Goal: Use online tool/utility: Utilize a website feature to perform a specific function

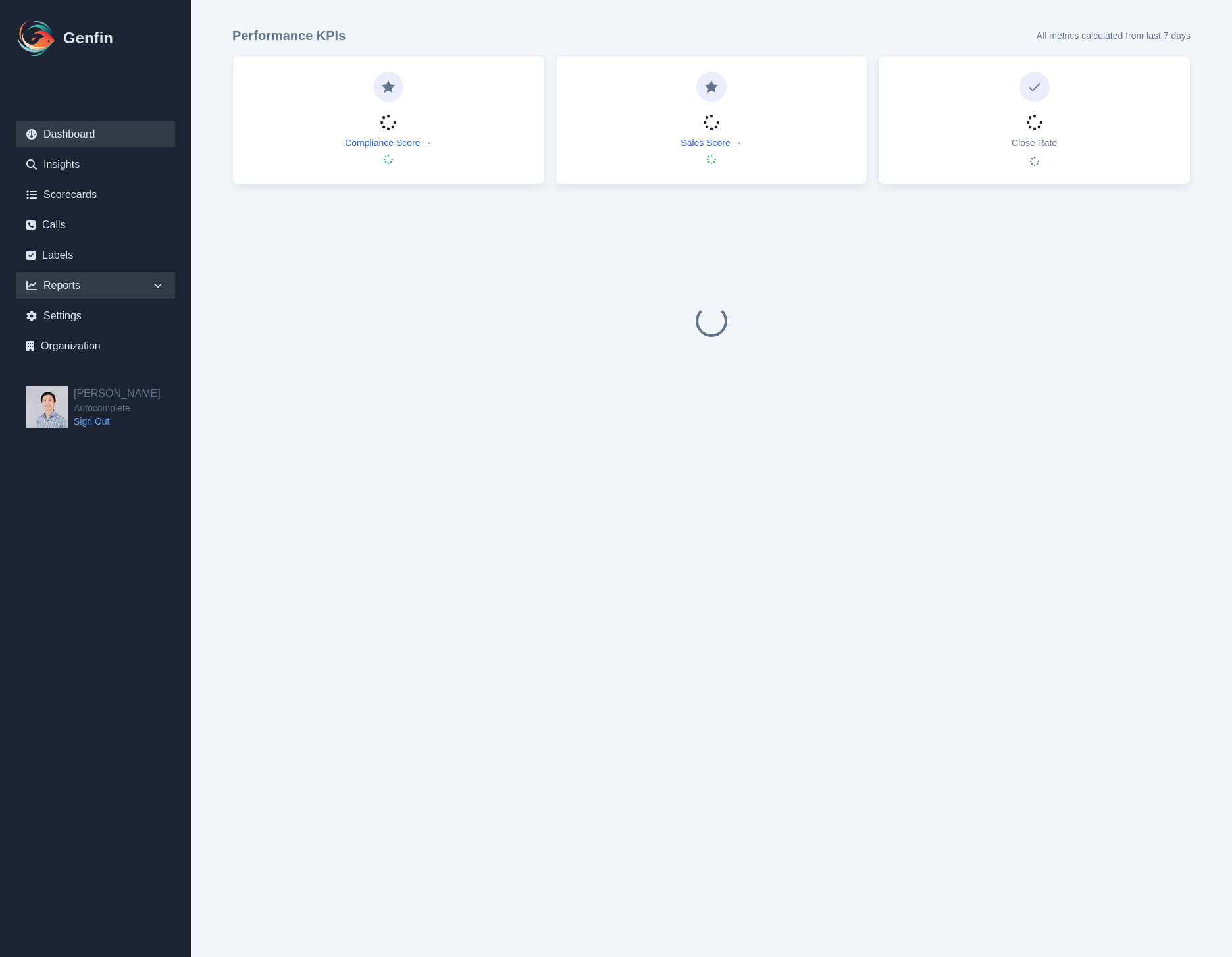
click at [118, 281] on div "Reports" at bounding box center [95, 285] width 160 height 26
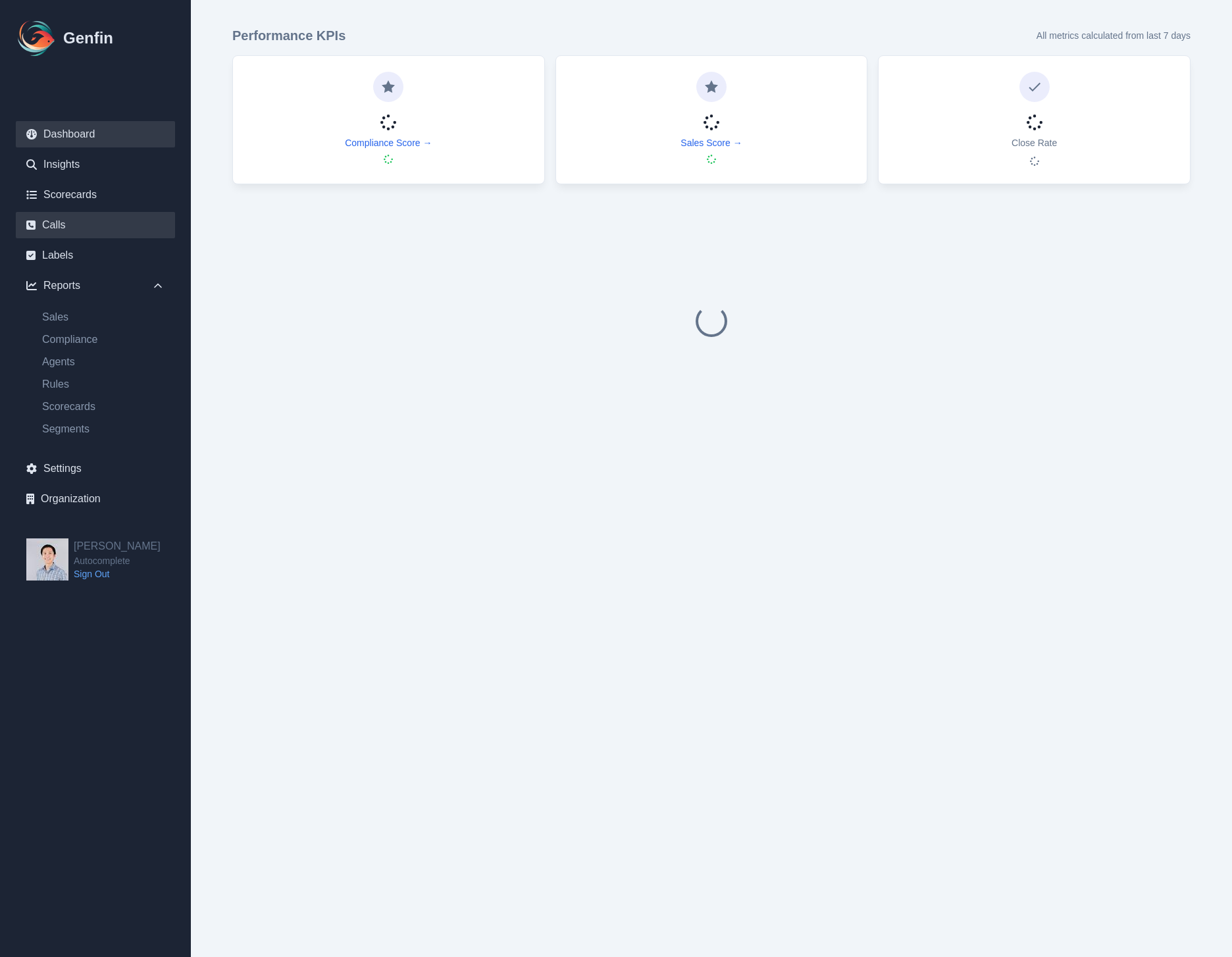
click at [80, 234] on link "Calls" at bounding box center [95, 225] width 160 height 26
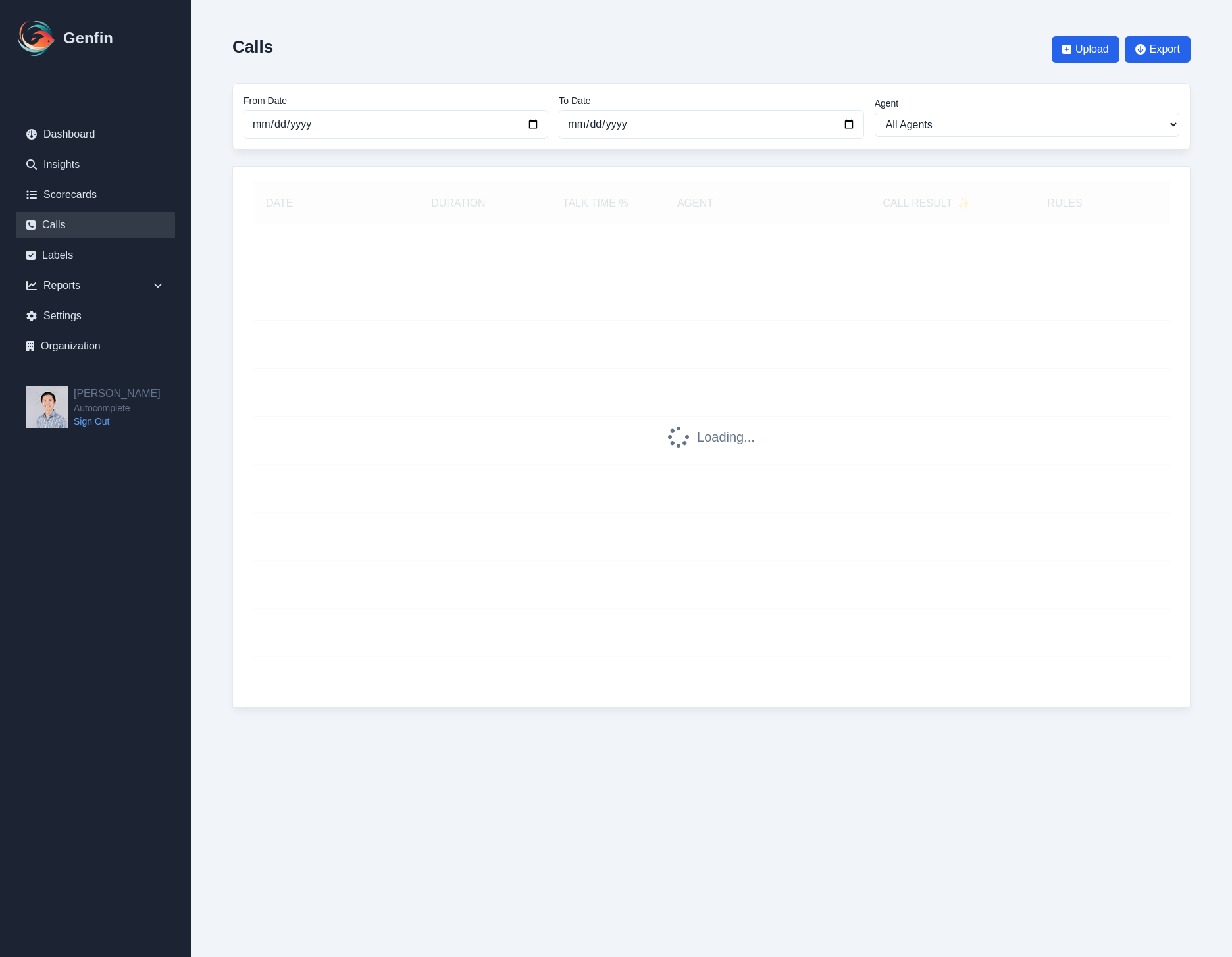
click at [848, 64] on div "Calls Upload Export" at bounding box center [712, 49] width 959 height 46
click at [65, 203] on link "Scorecards" at bounding box center [95, 195] width 160 height 26
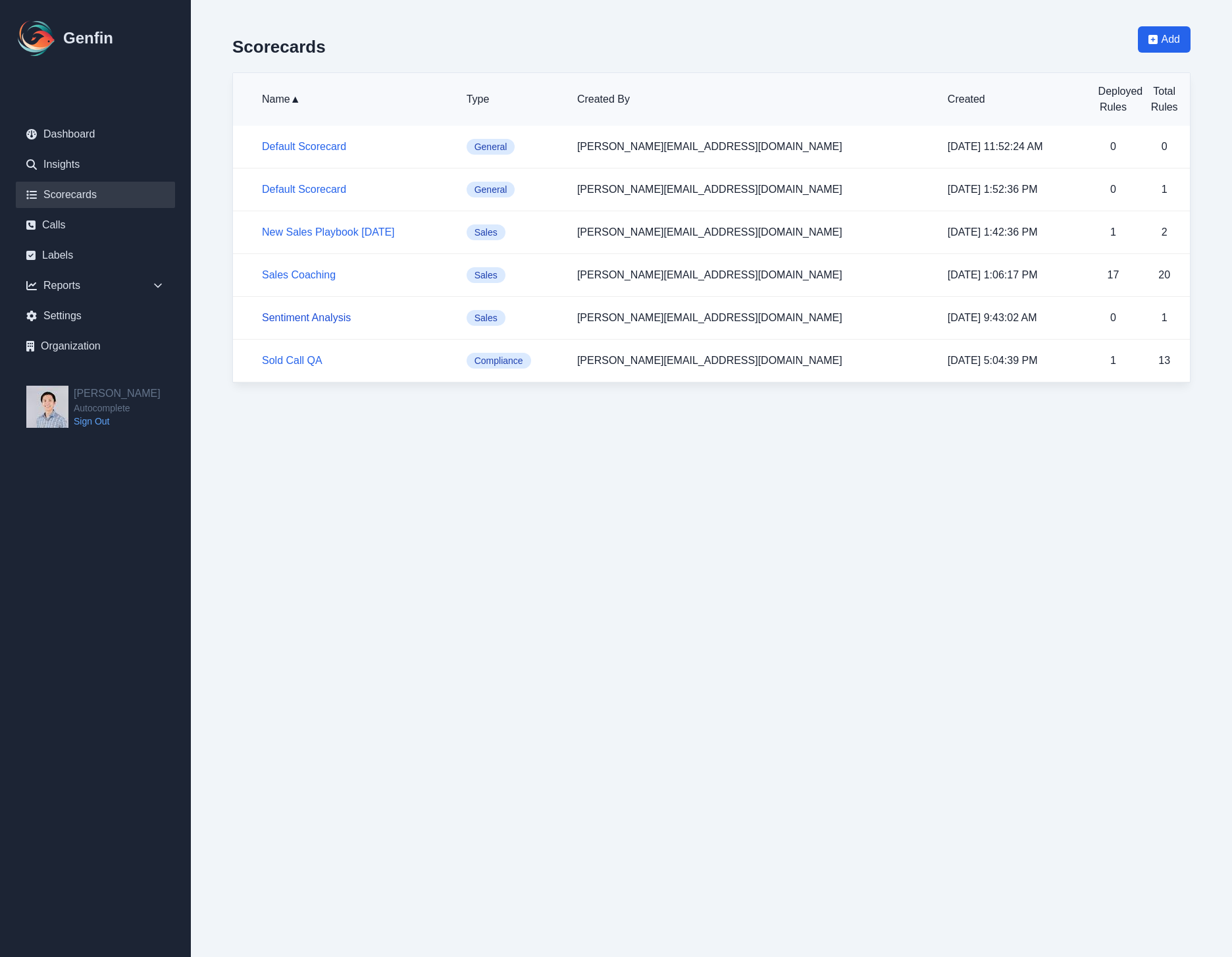
click at [298, 319] on link "Sentiment Analysis" at bounding box center [306, 317] width 89 height 11
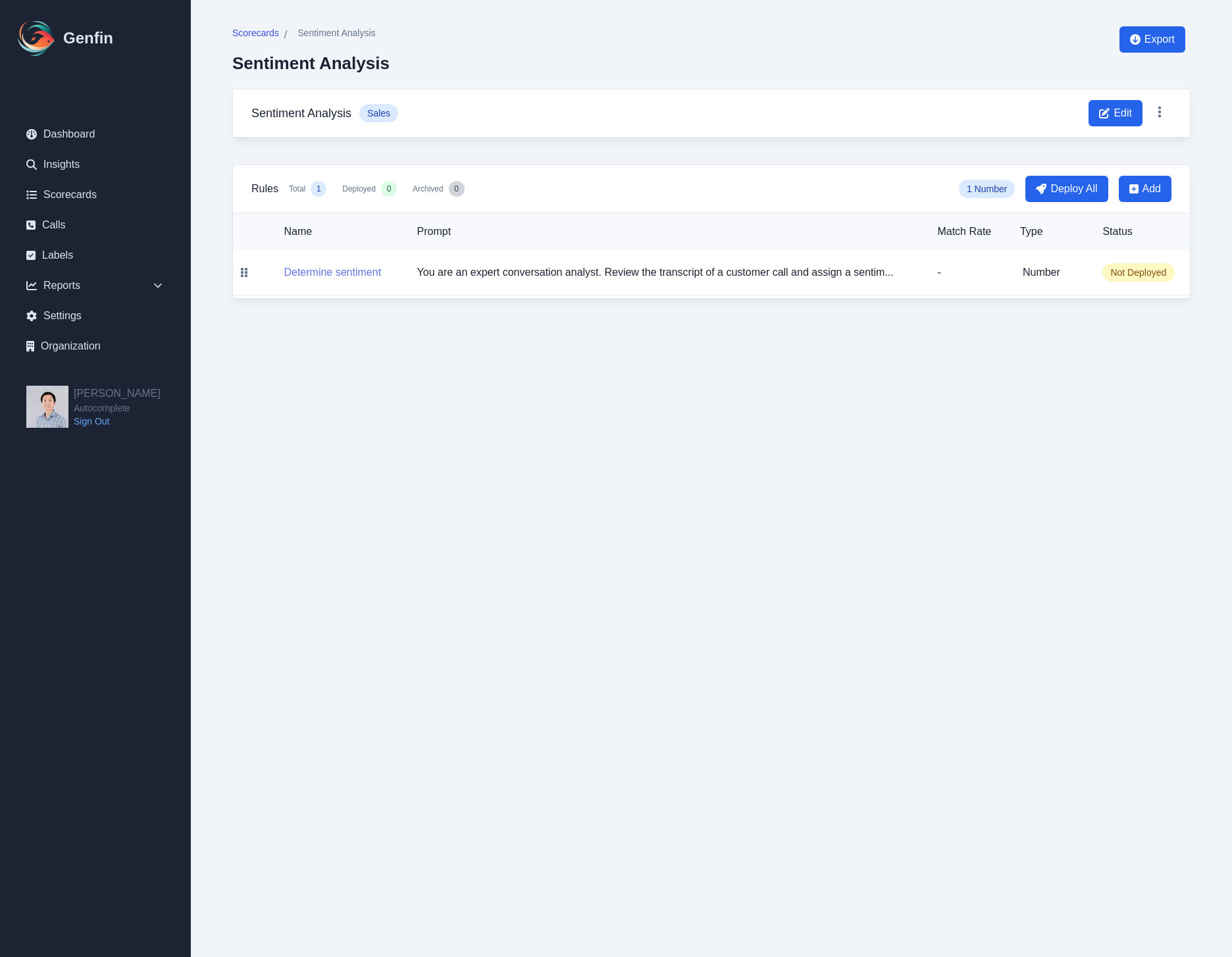
click at [325, 267] on button "Determine sentiment" at bounding box center [332, 272] width 97 height 16
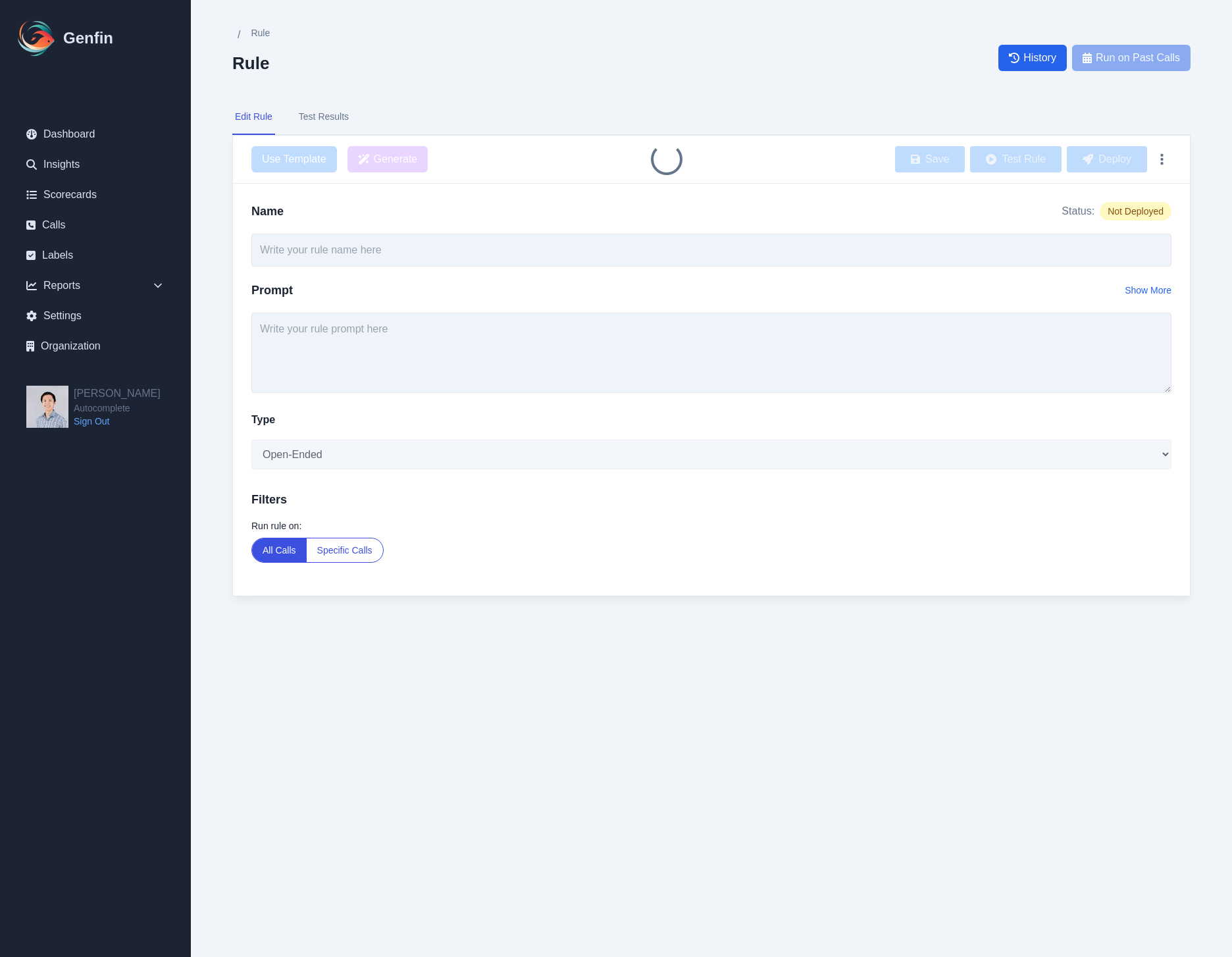
type input "Determine sentiment"
type textarea "You are an expert conversation analyst. Review the transcript of a customer cal…"
select select "Number"
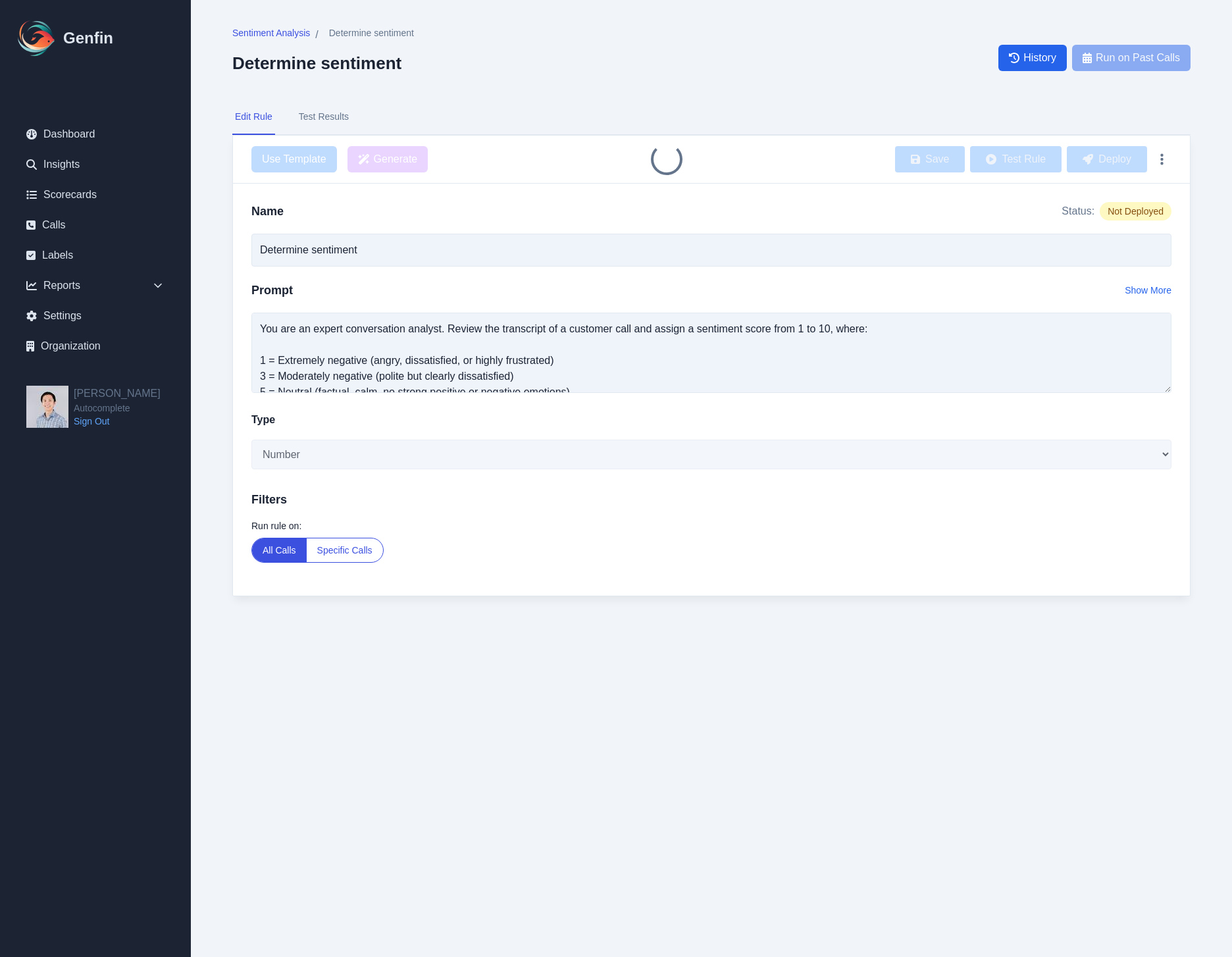
click at [314, 123] on button "Test Results" at bounding box center [324, 117] width 56 height 35
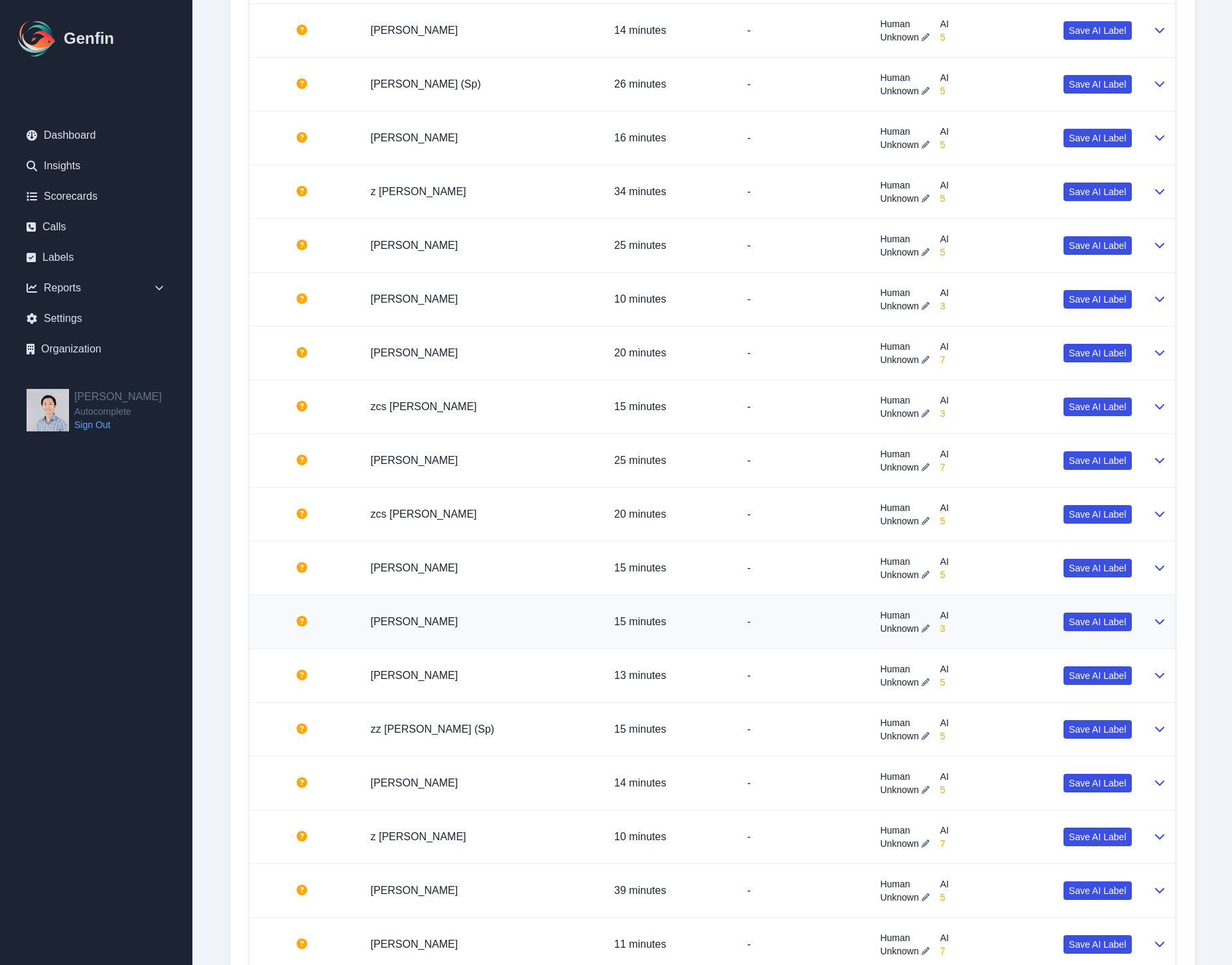
scroll to position [2399, 0]
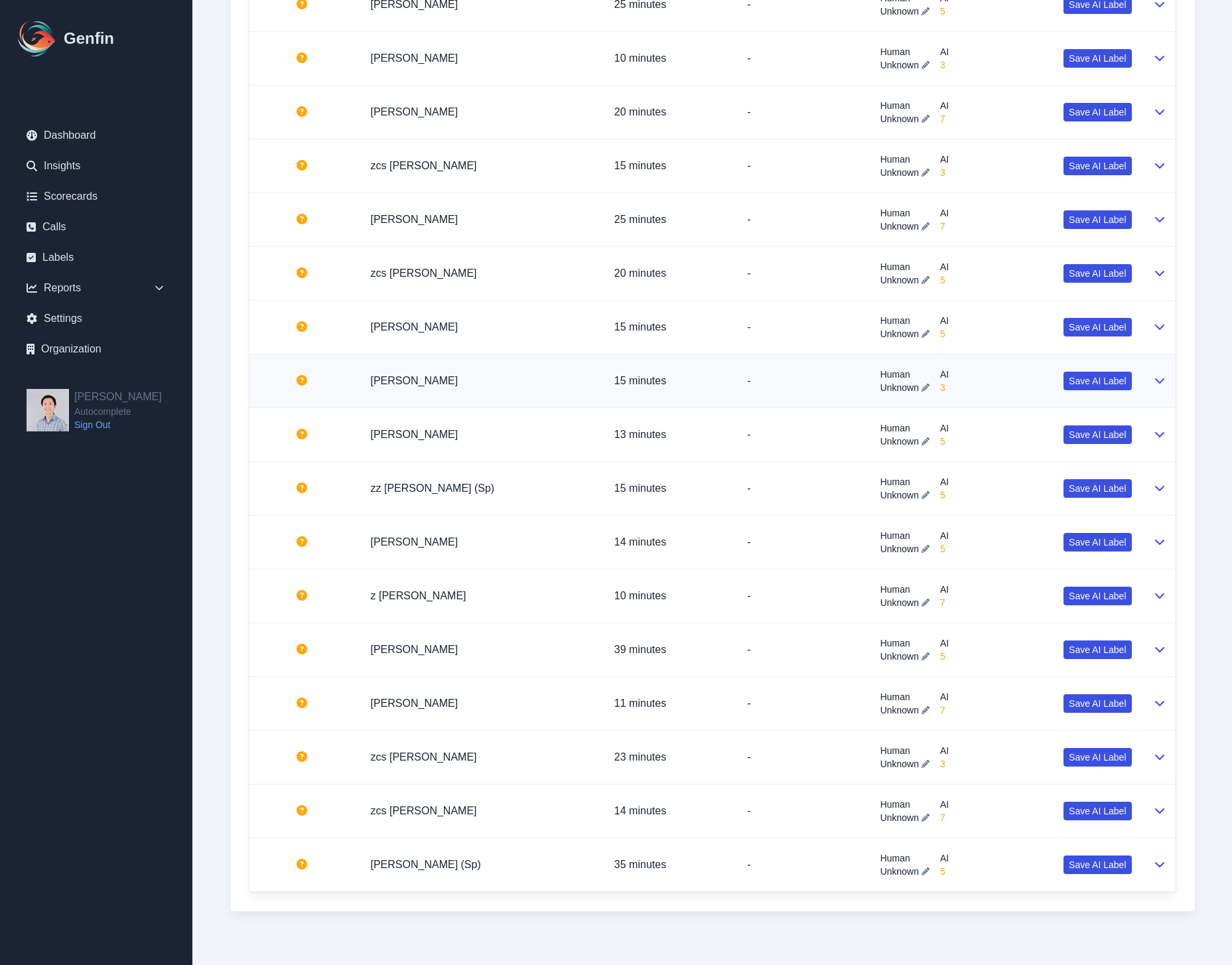
click at [1162, 379] on icon at bounding box center [1159, 381] width 9 height 5
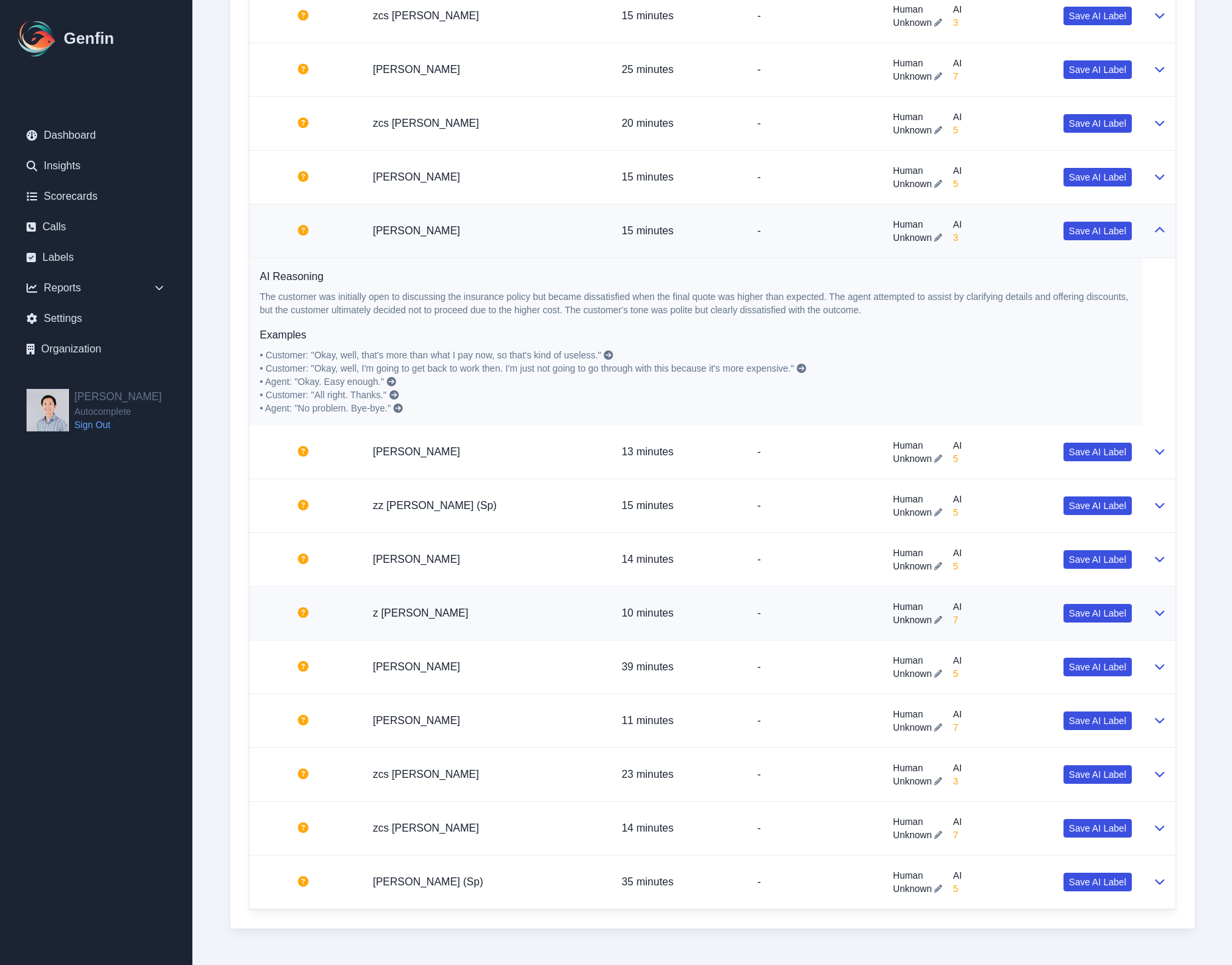
scroll to position [2567, 0]
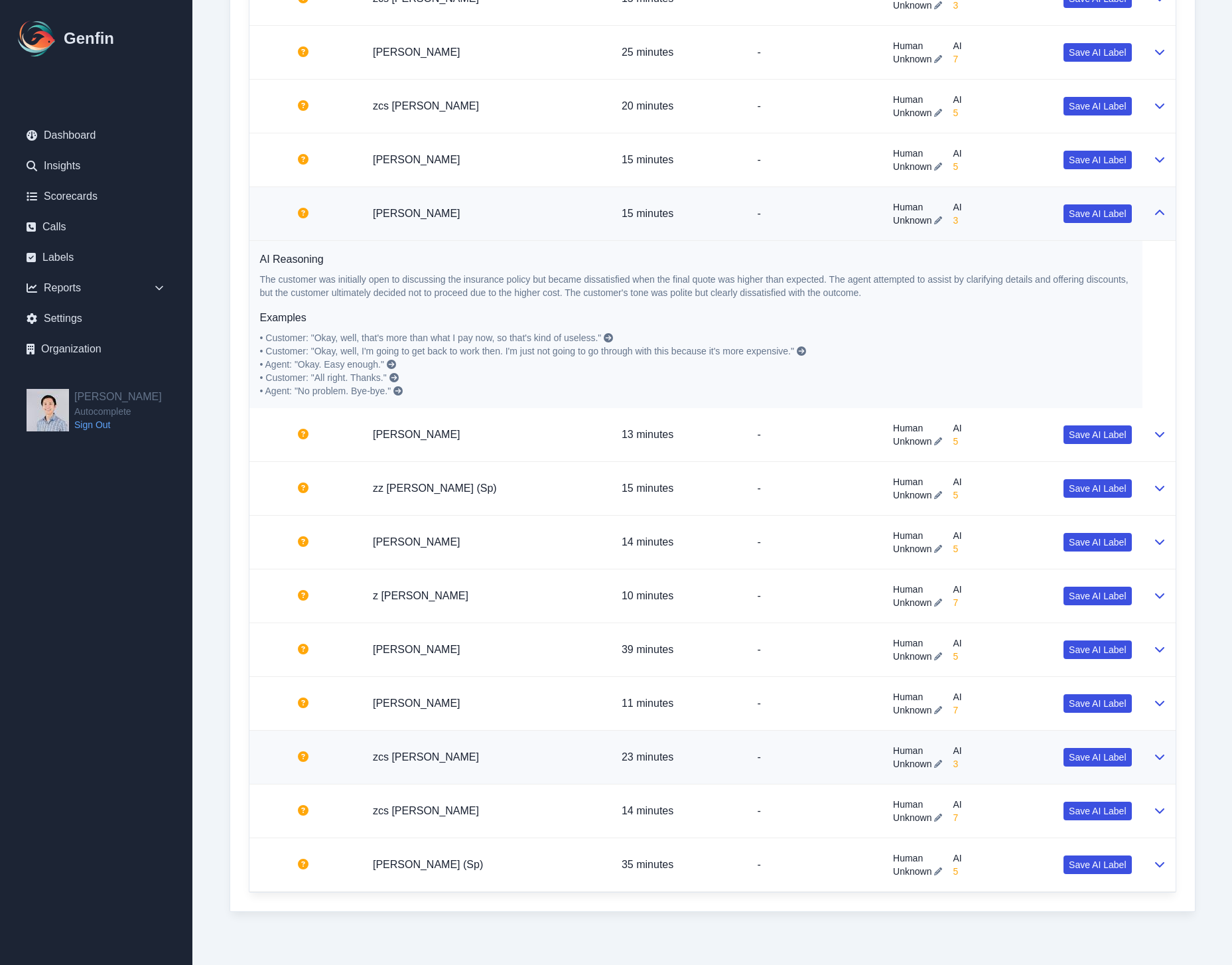
click at [1001, 765] on div "Human Unknown AI 3 Save AI Label" at bounding box center [1012, 757] width 238 height 26
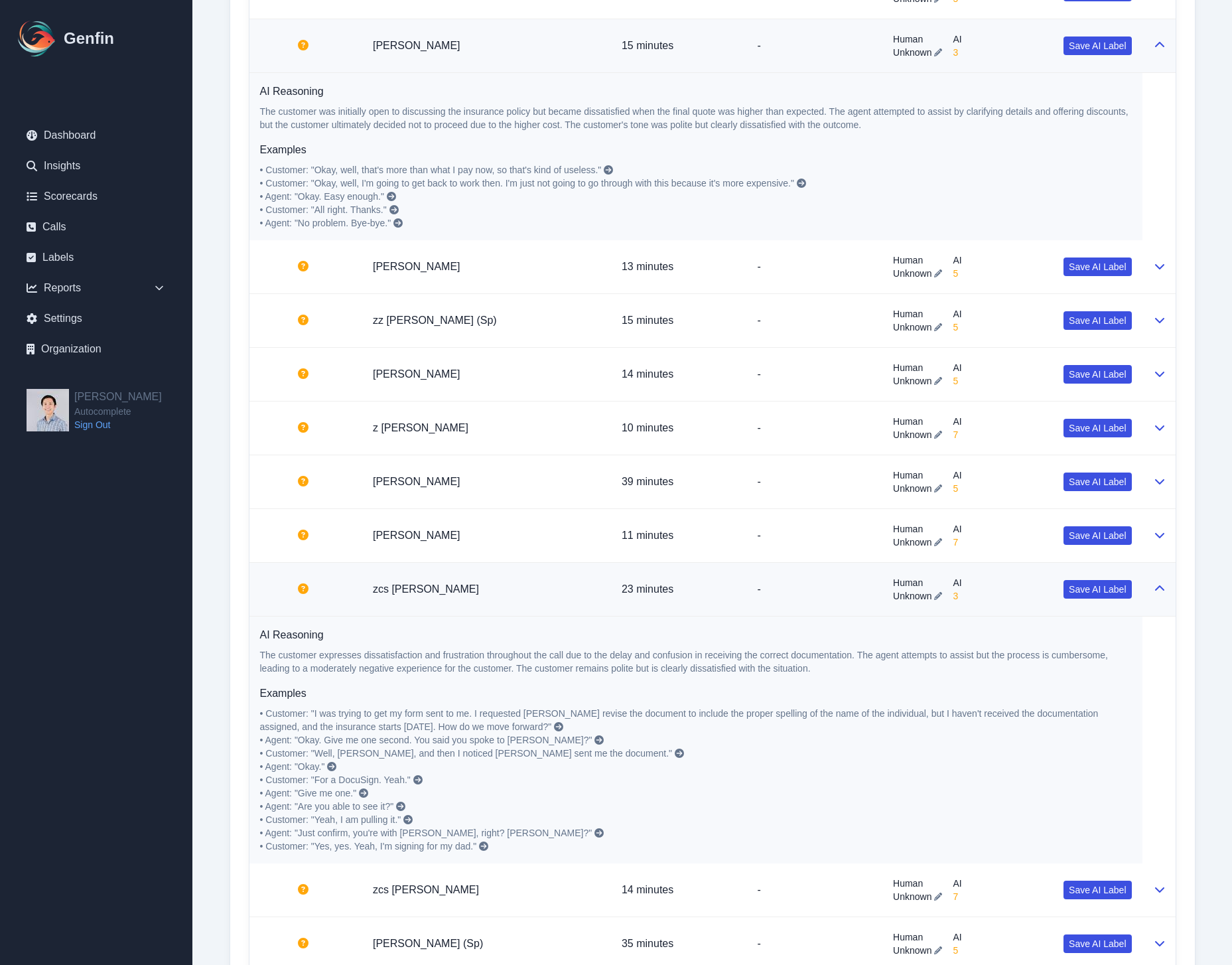
scroll to position [2778, 0]
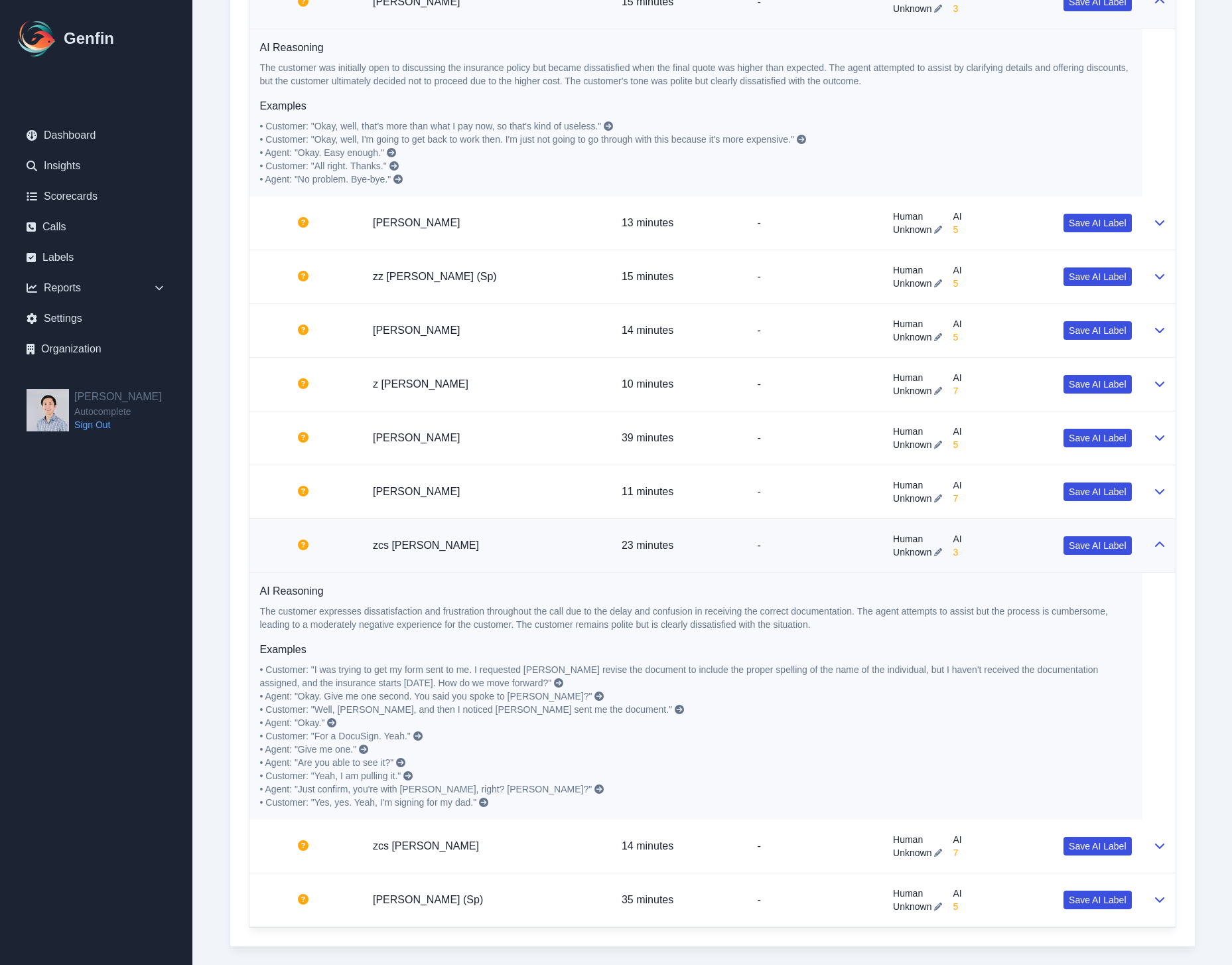
click at [733, 644] on h6 "Examples" at bounding box center [695, 649] width 872 height 16
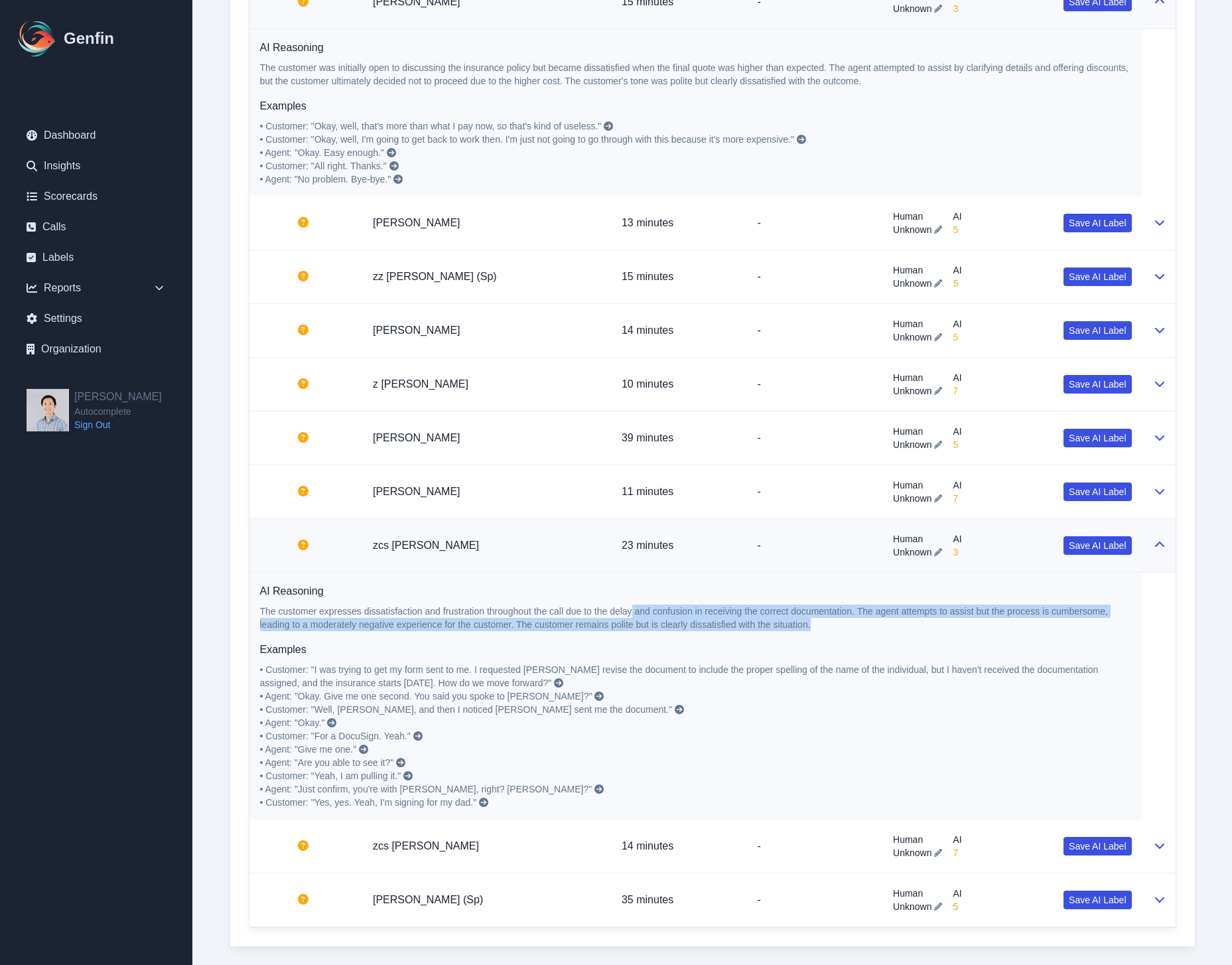
drag, startPoint x: 872, startPoint y: 627, endPoint x: 630, endPoint y: 606, distance: 242.9
click at [630, 606] on p "The customer expresses dissatisfaction and frustration throughout the call due …" at bounding box center [695, 618] width 872 height 26
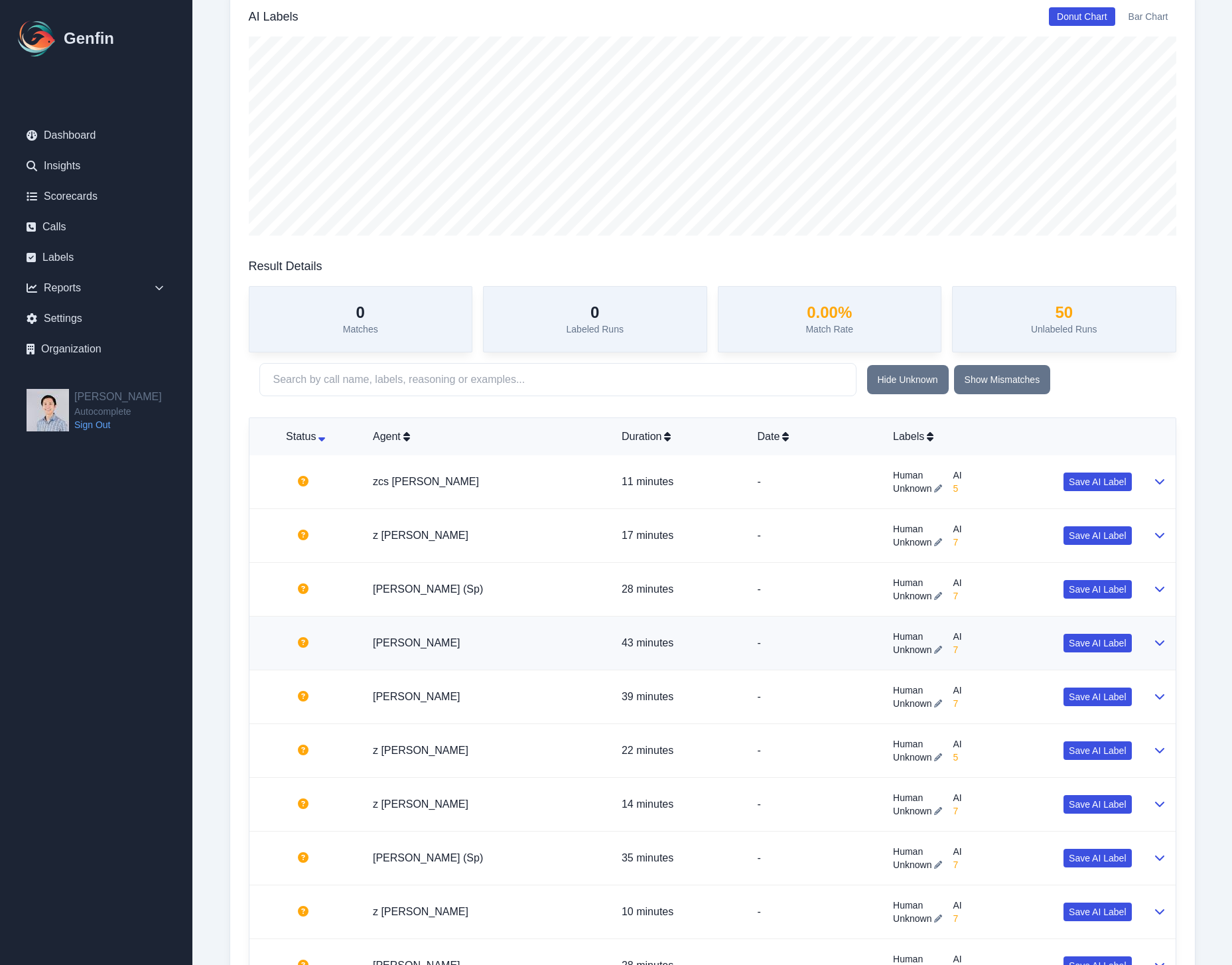
scroll to position [0, 0]
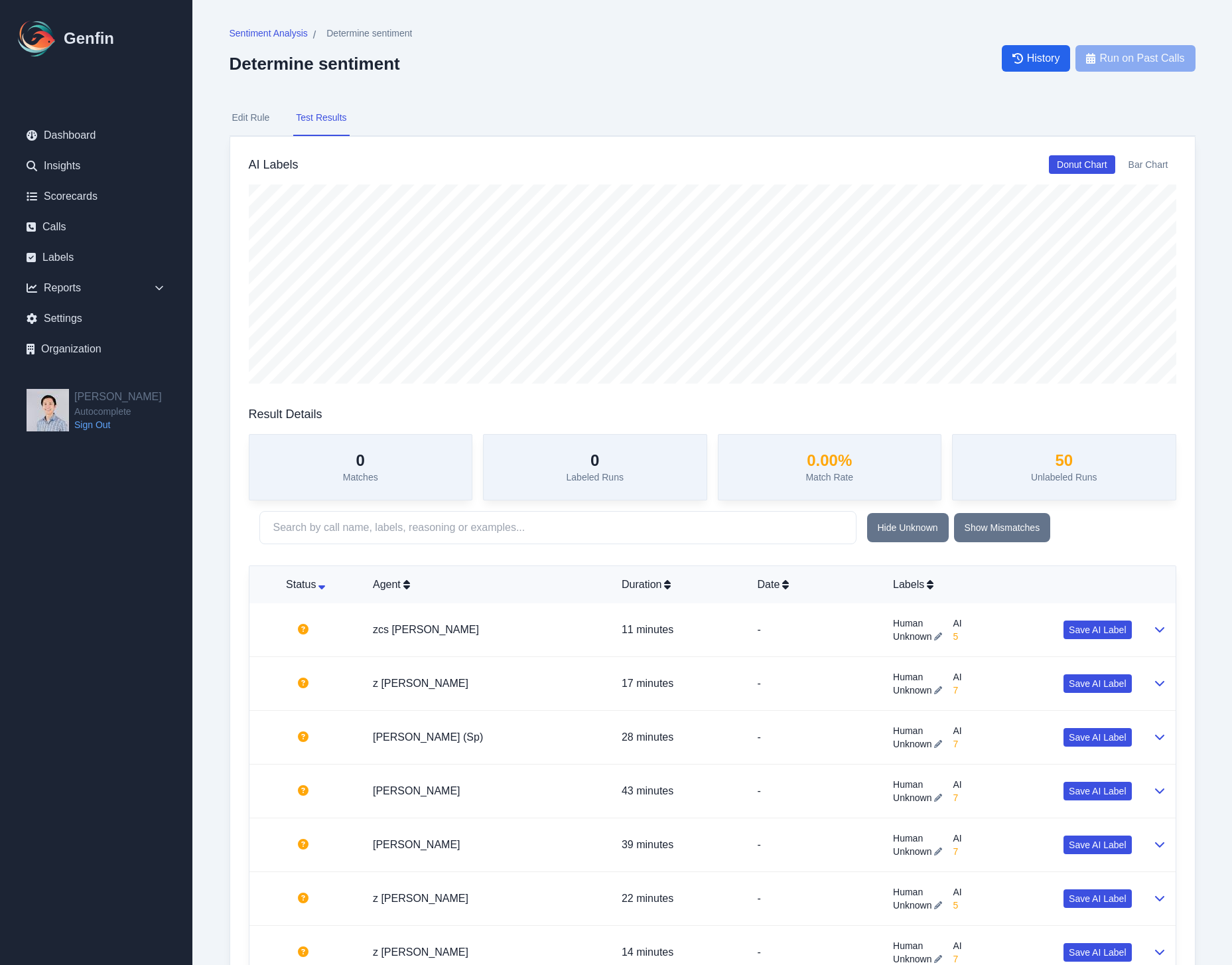
click at [260, 121] on button "Edit Rule" at bounding box center [251, 118] width 43 height 35
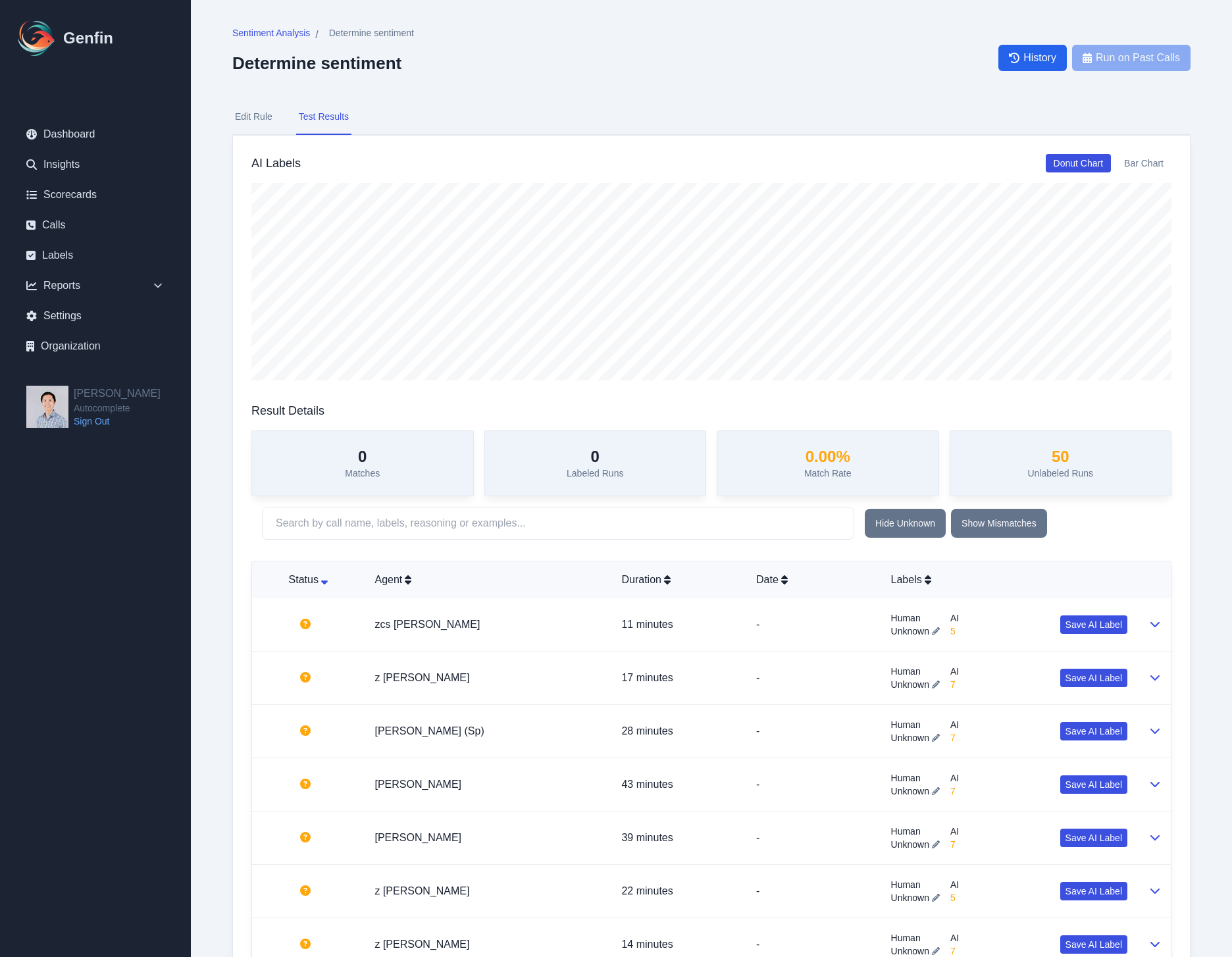
select select "Number"
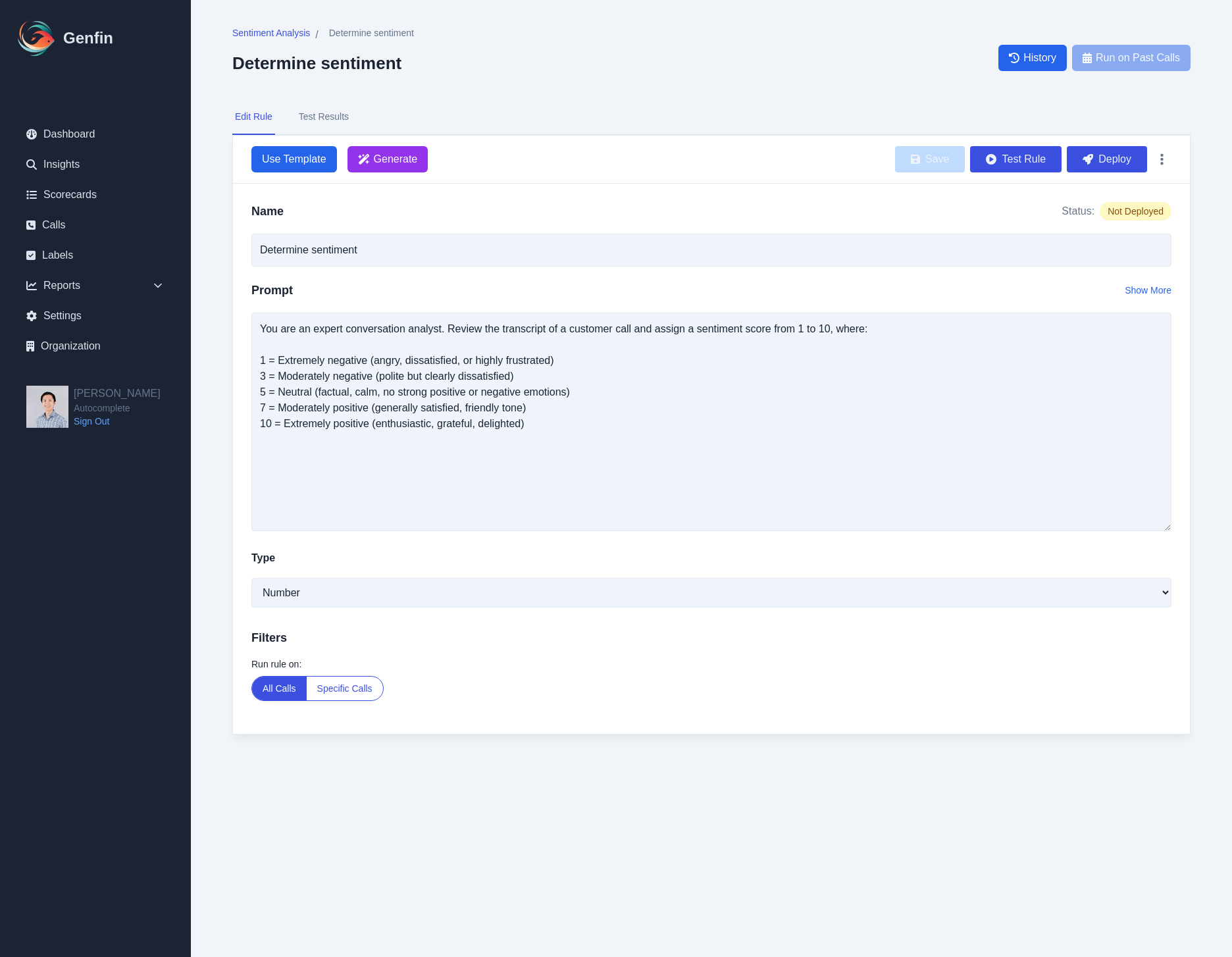
drag, startPoint x: 1167, startPoint y: 389, endPoint x: 1194, endPoint y: 527, distance: 140.6
click at [1194, 527] on div "Sentiment Analysis / Determine sentiment Determine sentiment History Run on Pas…" at bounding box center [712, 393] width 1011 height 787
drag, startPoint x: 919, startPoint y: 458, endPoint x: 910, endPoint y: 458, distance: 9.0
click at [915, 458] on textarea "You are an expert conversation analyst. Review the transcript of a customer cal…" at bounding box center [711, 421] width 920 height 218
click at [335, 116] on button "Test Results" at bounding box center [324, 117] width 56 height 35
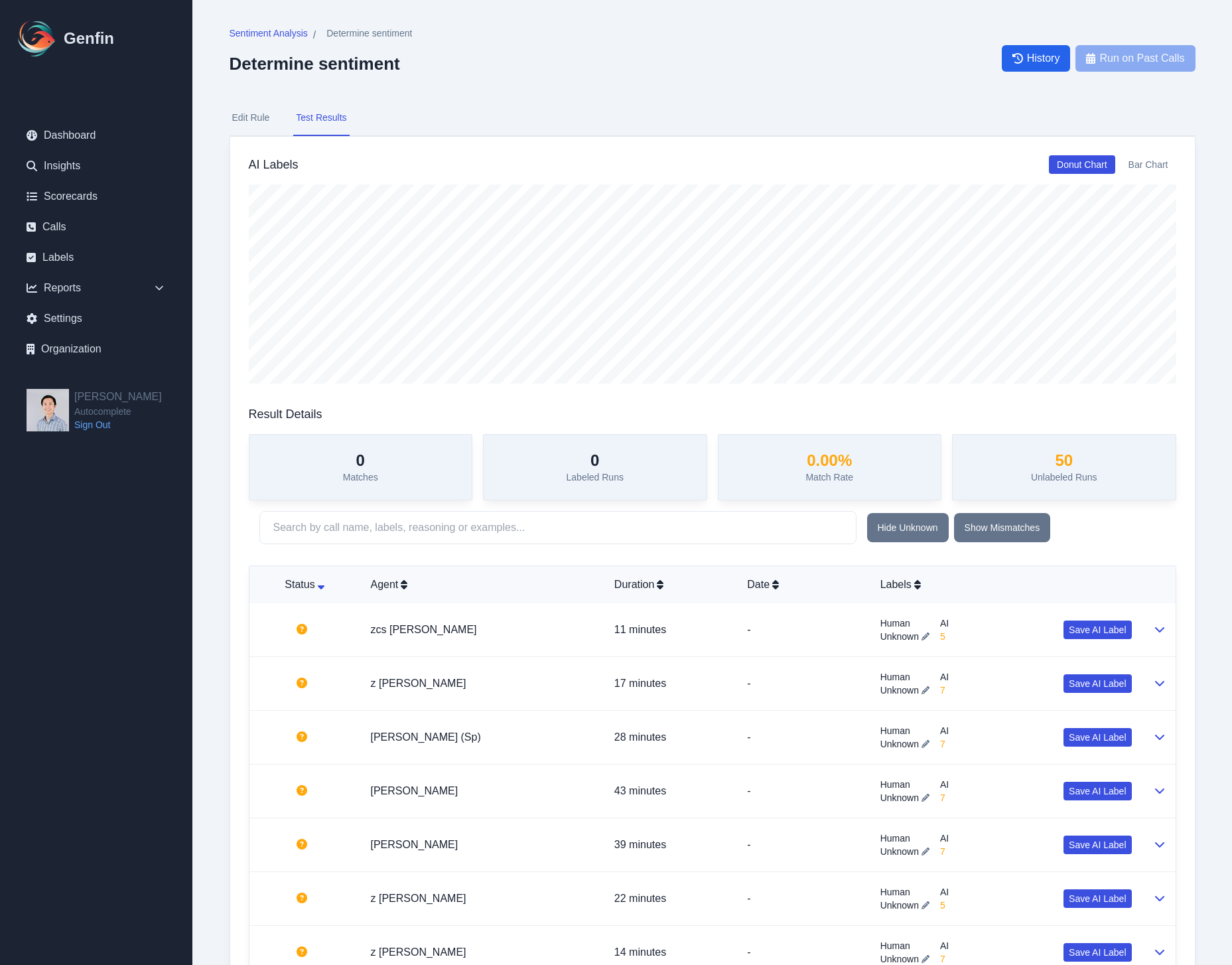
click at [256, 111] on button "Edit Rule" at bounding box center [251, 118] width 43 height 35
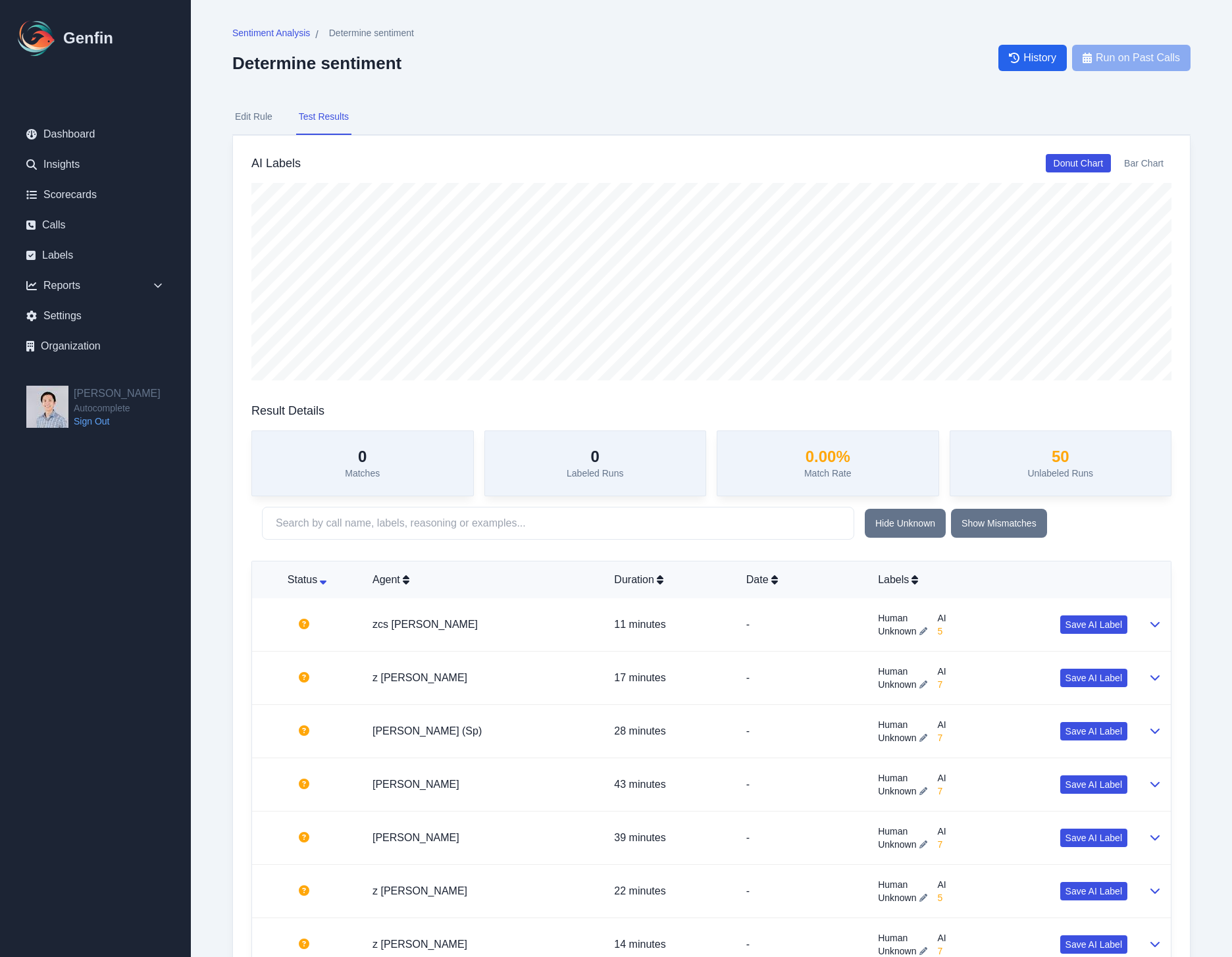
select select "Number"
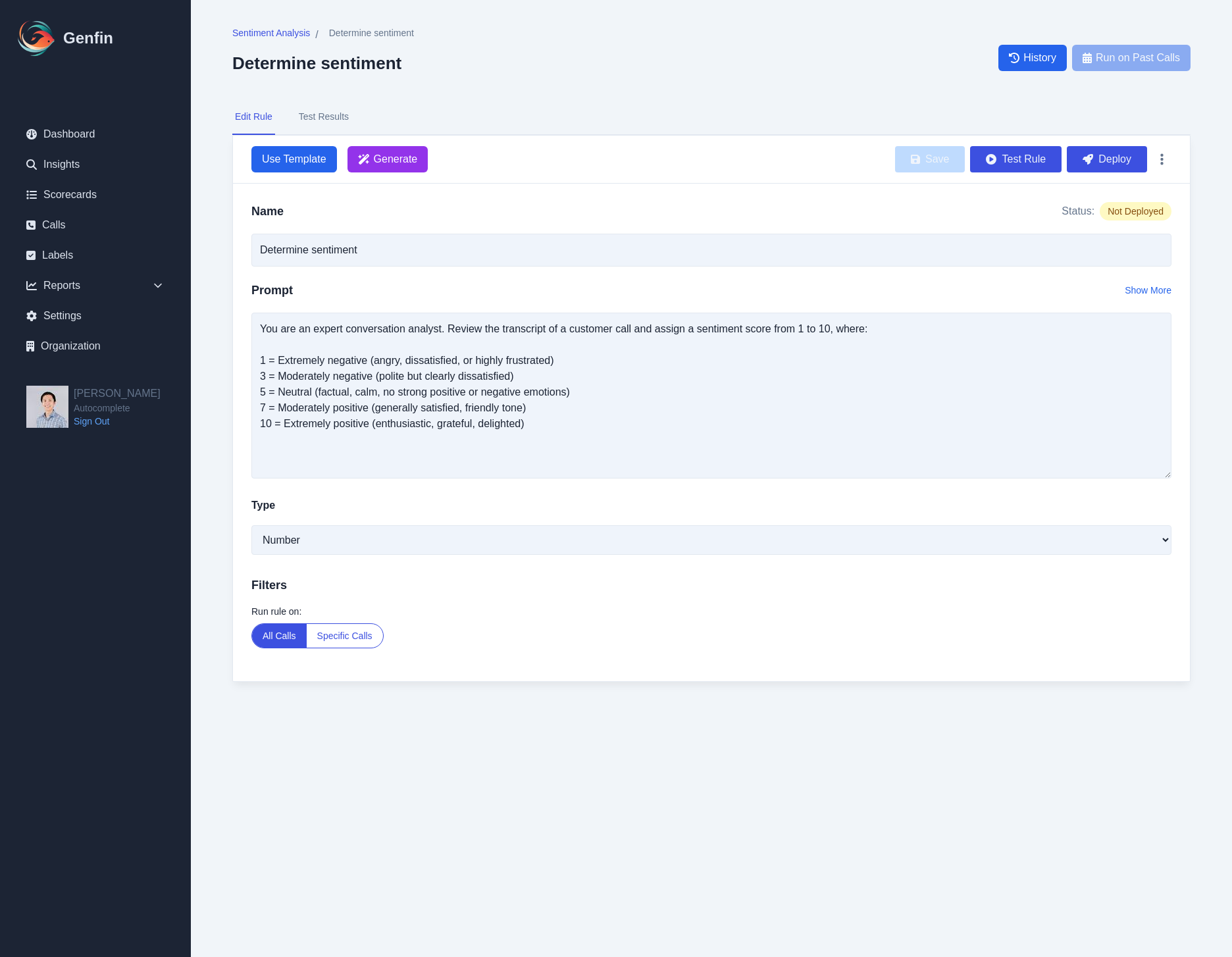
drag, startPoint x: 1167, startPoint y: 386, endPoint x: 1167, endPoint y: 472, distance: 86.0
click at [1167, 472] on textarea "You are an expert conversation analyst. Review the transcript of a customer cal…" at bounding box center [711, 395] width 920 height 166
click at [1052, 431] on textarea "You are an expert conversation analyst. Review the transcript of a customer cal…" at bounding box center [711, 395] width 920 height 166
click at [396, 457] on textarea "You are an expert conversation analyst. Review the transcript of a customer cal…" at bounding box center [711, 395] width 920 height 166
drag, startPoint x: 421, startPoint y: 450, endPoint x: 509, endPoint y: 428, distance: 90.7
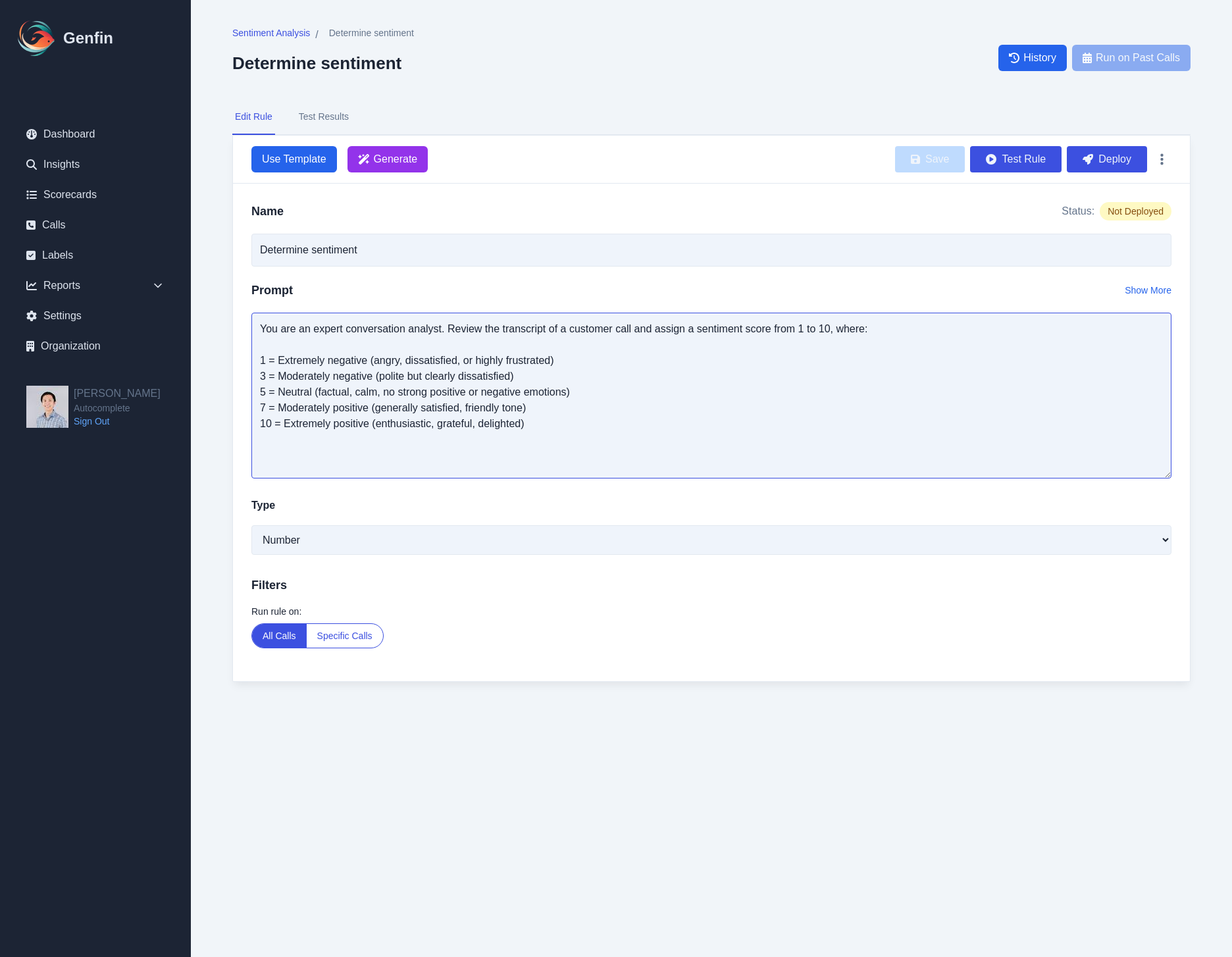
click at [432, 447] on textarea "You are an expert conversation analyst. Review the transcript of a customer cal…" at bounding box center [711, 395] width 920 height 166
click at [659, 142] on div "Use Template Generate Save Test Rule Deploy" at bounding box center [712, 160] width 957 height 48
drag, startPoint x: 650, startPoint y: 116, endPoint x: 461, endPoint y: 131, distance: 189.6
click at [650, 115] on nav "Edit Rule Test Results" at bounding box center [712, 117] width 959 height 35
click at [346, 472] on textarea "You are an expert conversation analyst. Review the transcript of a customer cal…" at bounding box center [711, 395] width 920 height 166
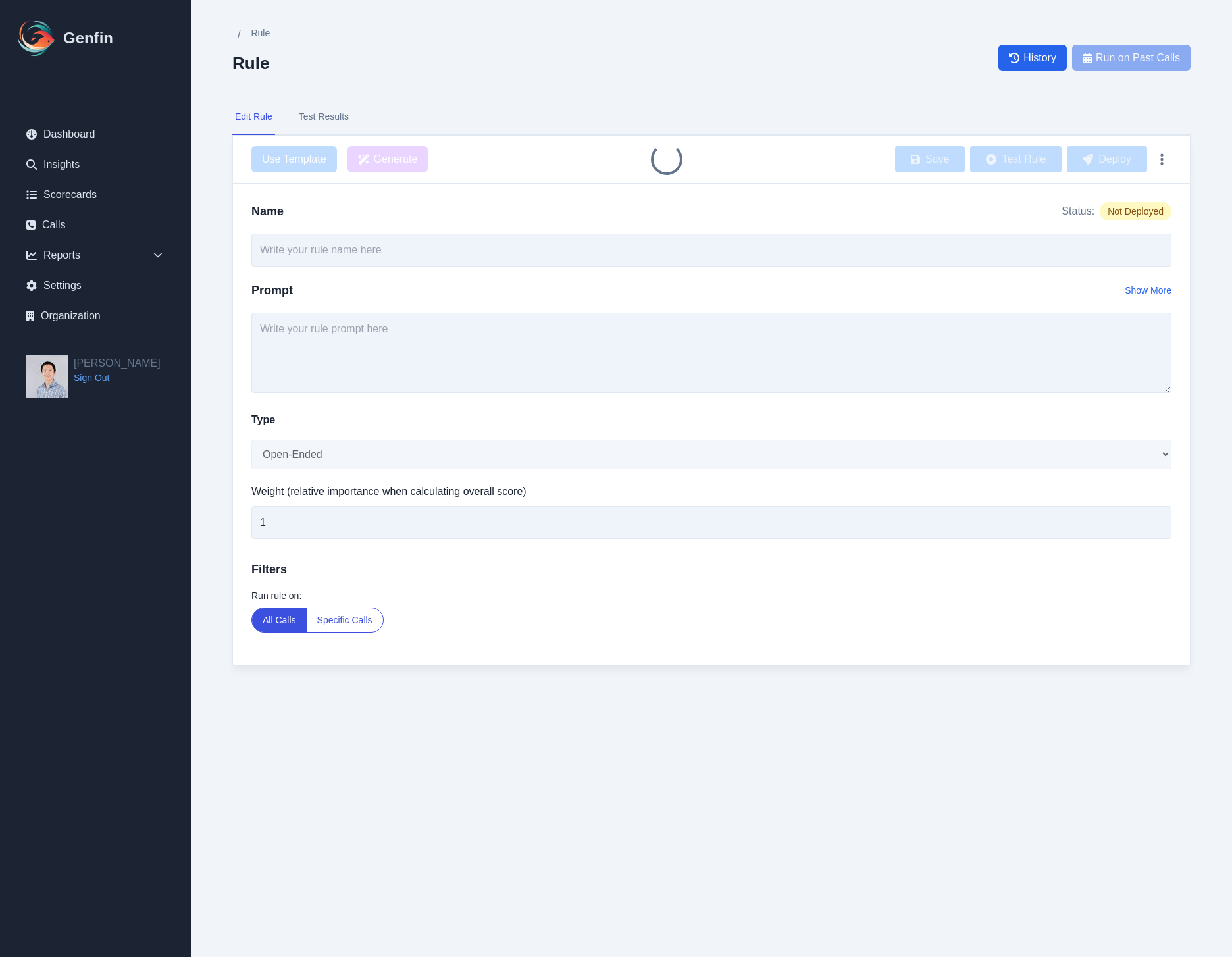
type input "Determine sentiment"
select select "Number"
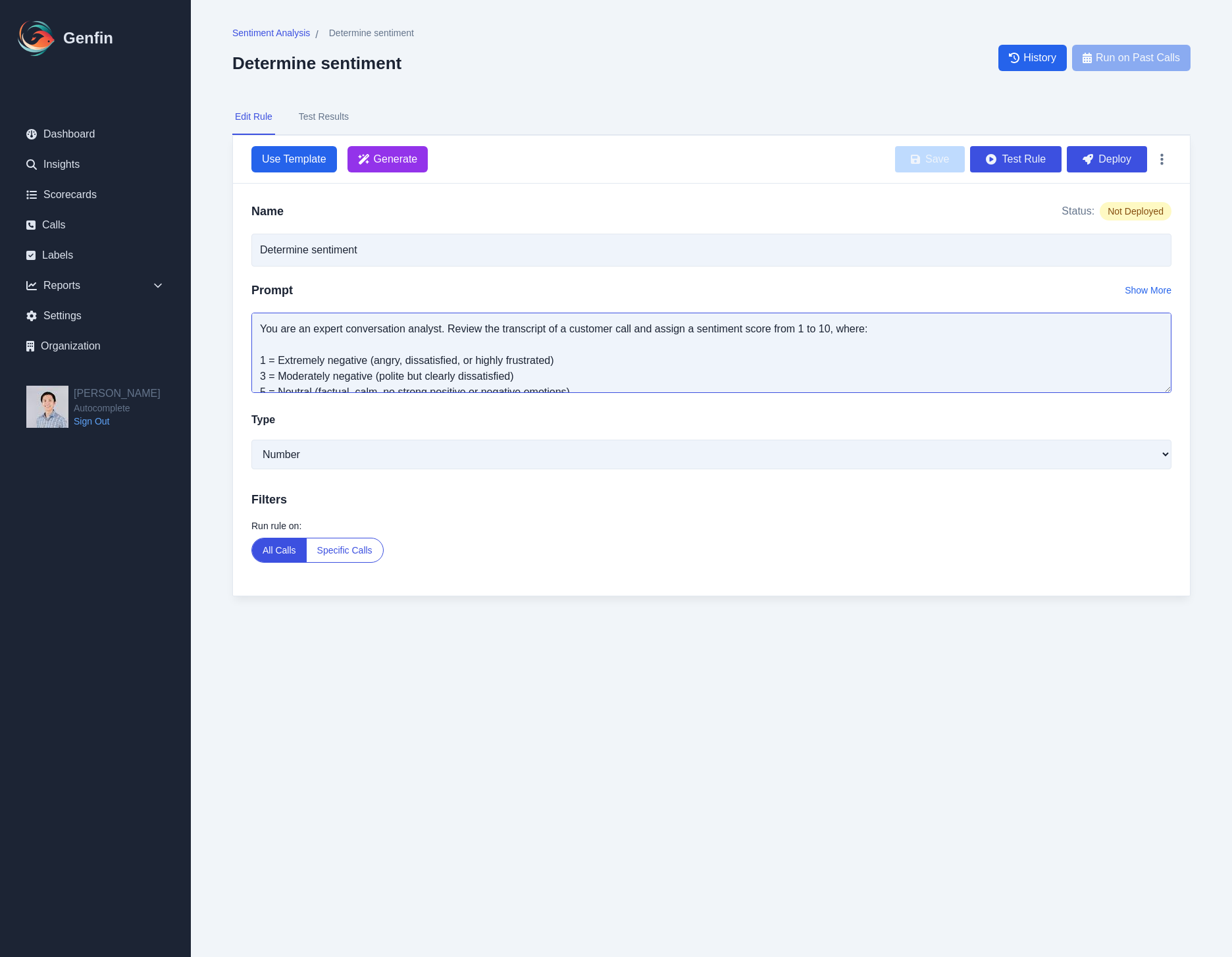
click at [544, 384] on textarea "You are an expert conversation analyst. Review the transcript of a customer cal…" at bounding box center [711, 353] width 920 height 80
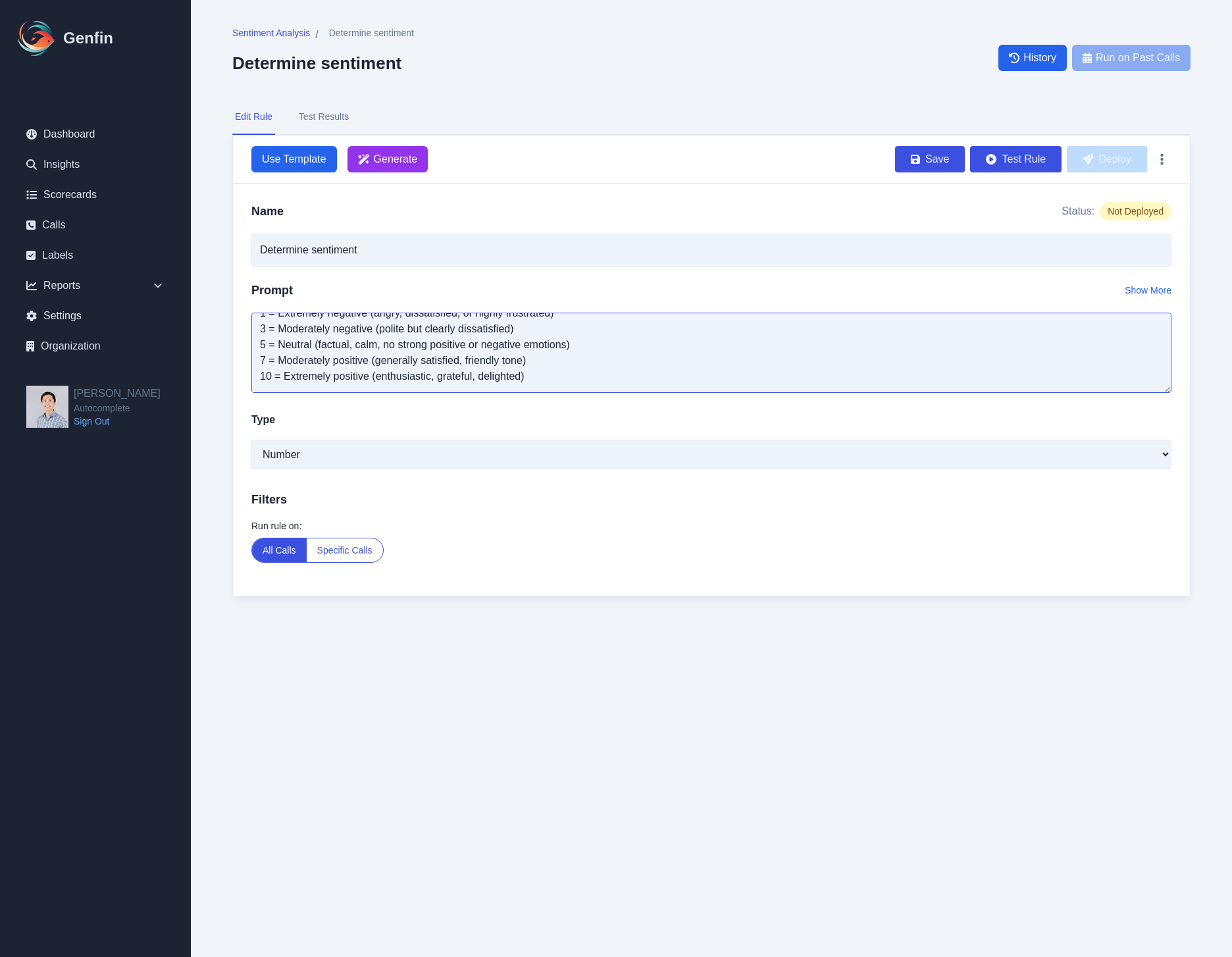
scroll to position [69, 0]
paste textarea "Assign one score from 1 to 10."
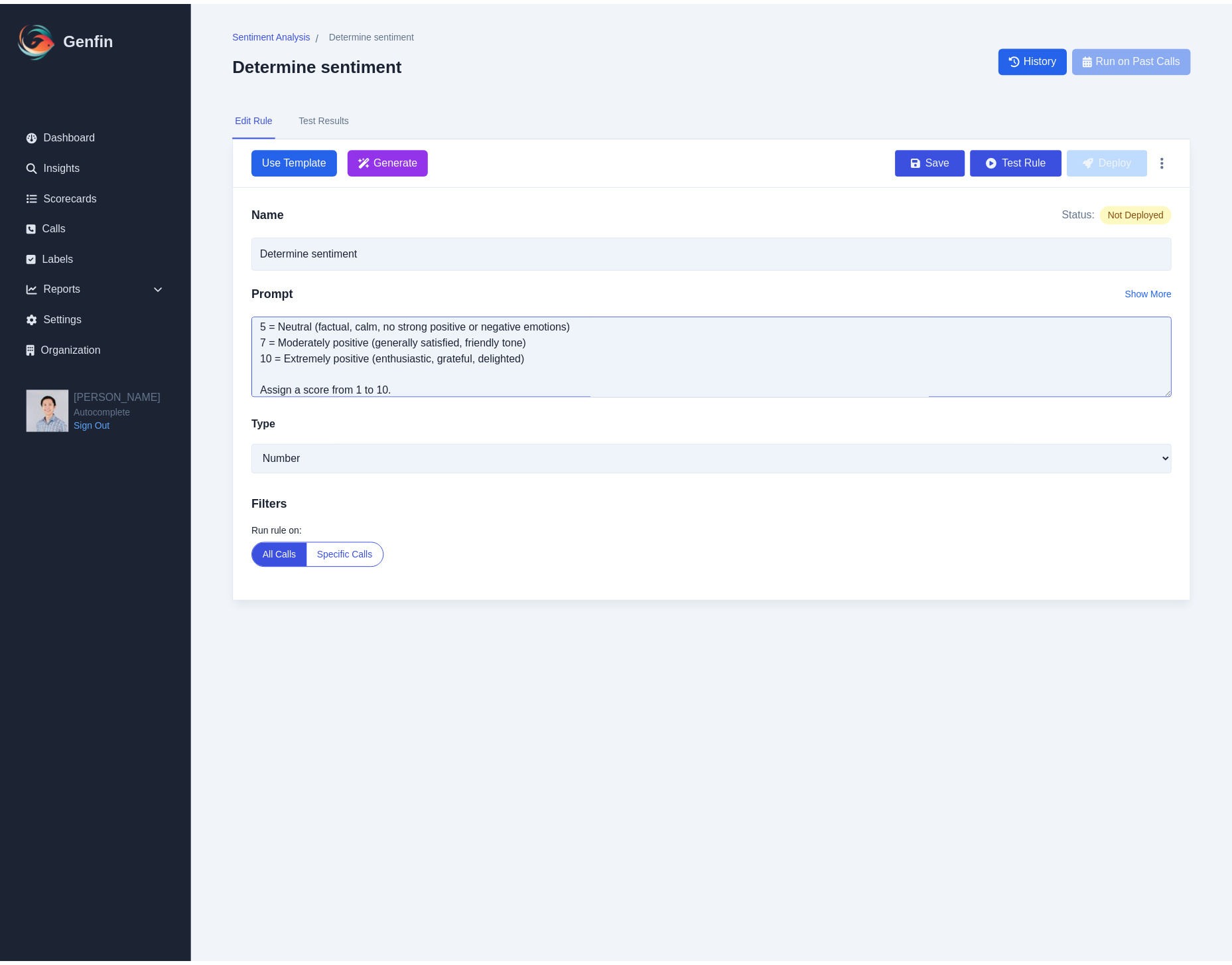
scroll to position [80, 0]
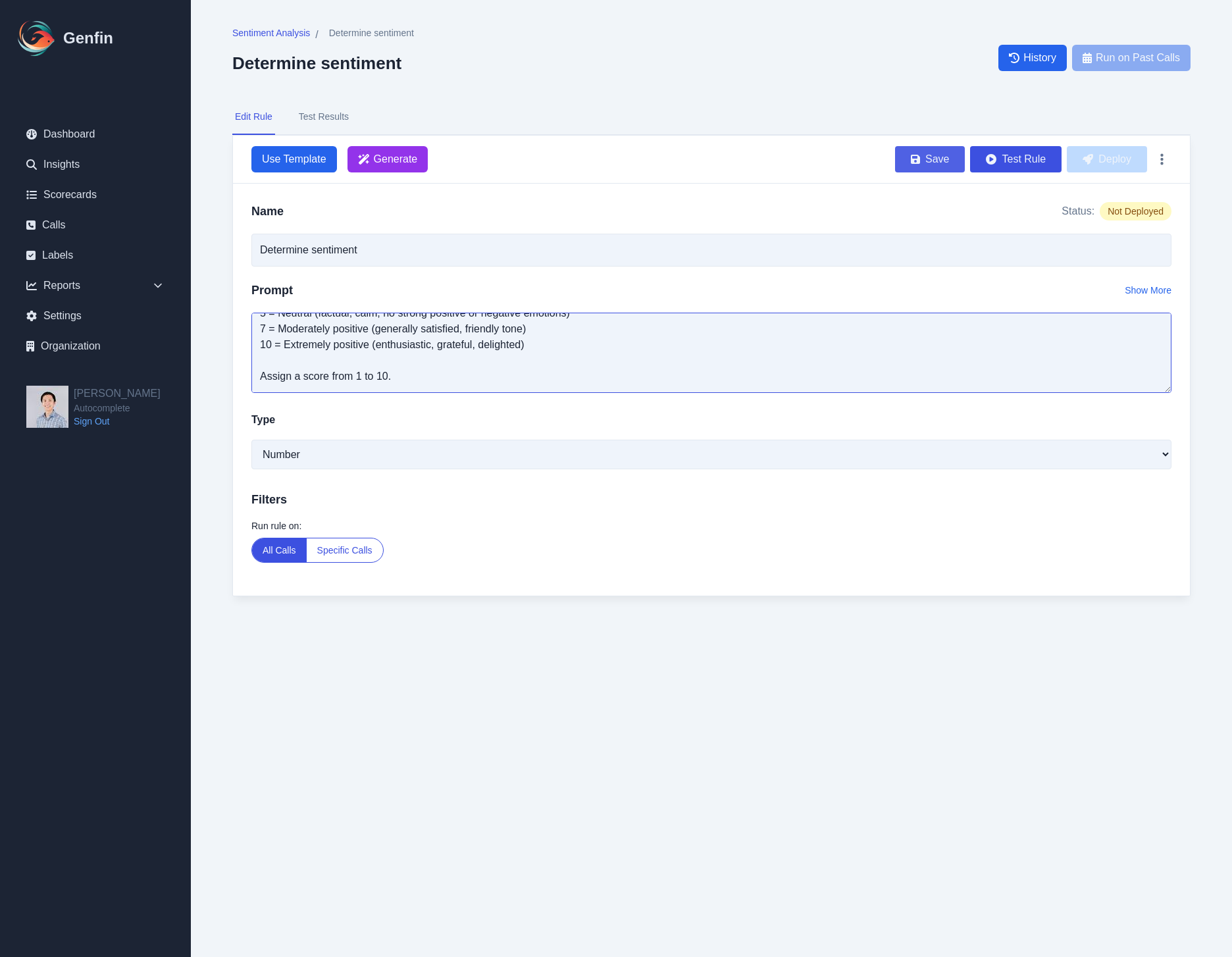
type textarea "You are an expert conversation analyst. Review the transcript of a customer cal…"
click at [917, 165] on button "Save" at bounding box center [929, 160] width 70 height 26
click at [982, 165] on button "Test Rule" at bounding box center [1016, 160] width 92 height 26
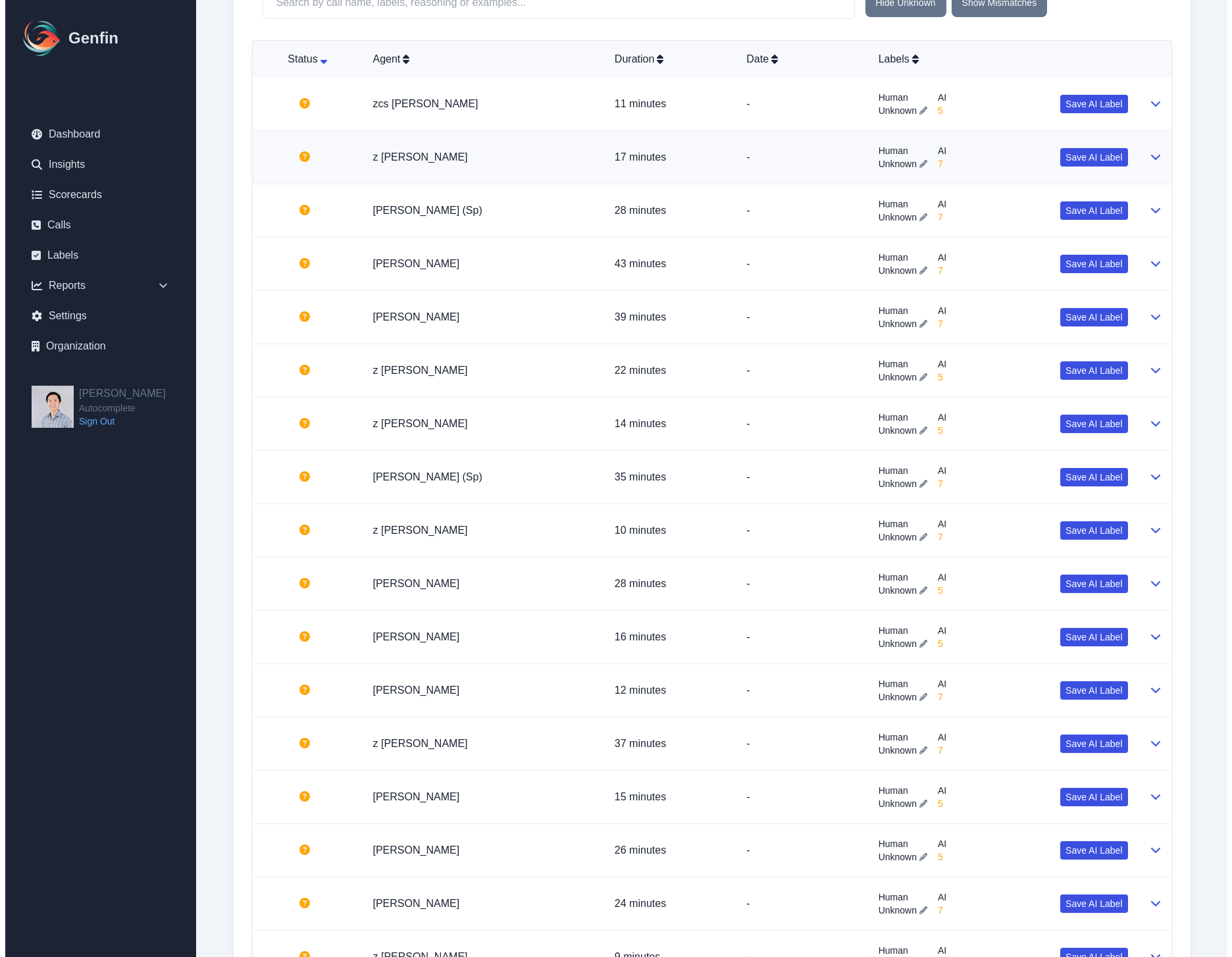
scroll to position [0, 0]
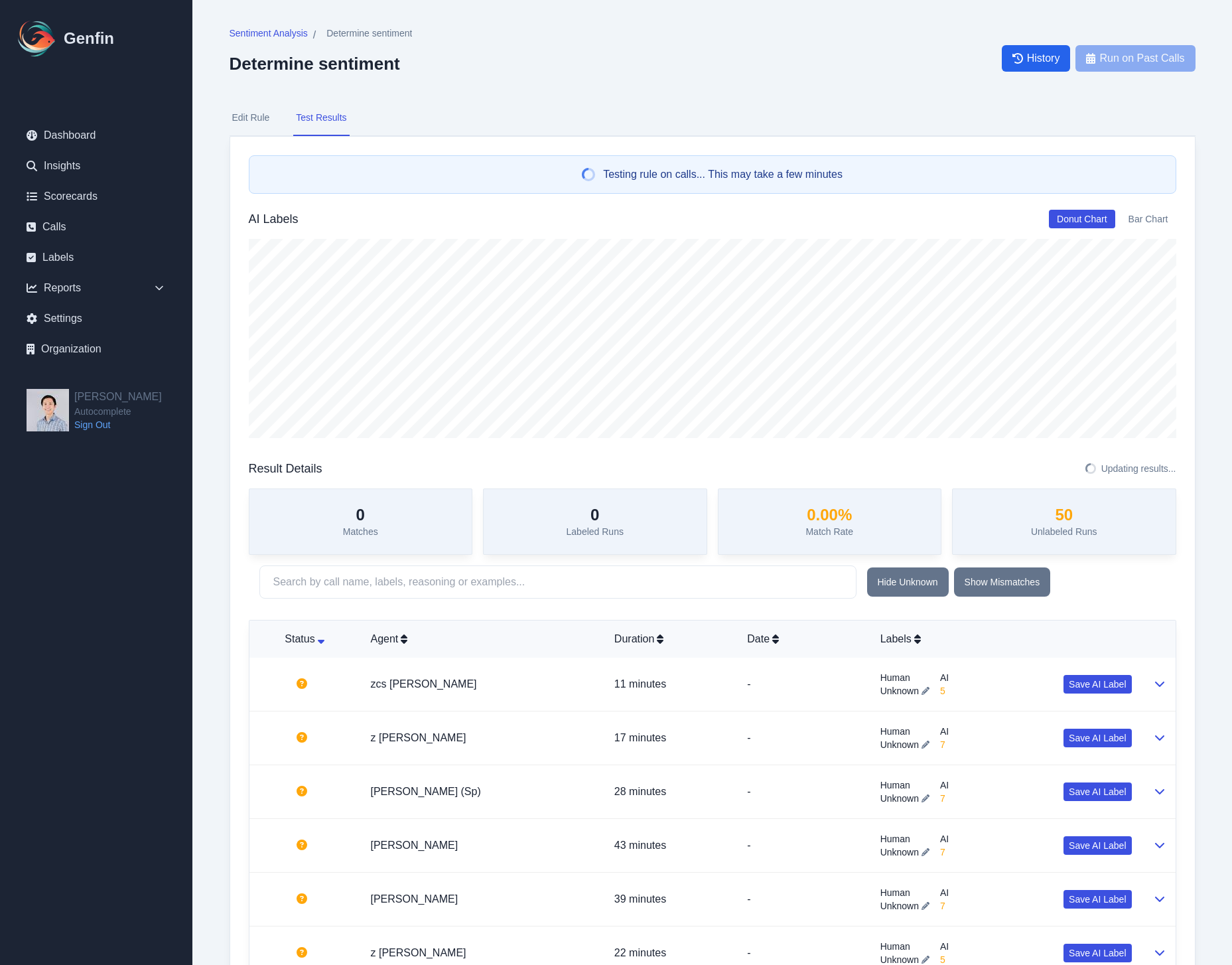
click at [257, 124] on button "Edit Rule" at bounding box center [251, 118] width 43 height 35
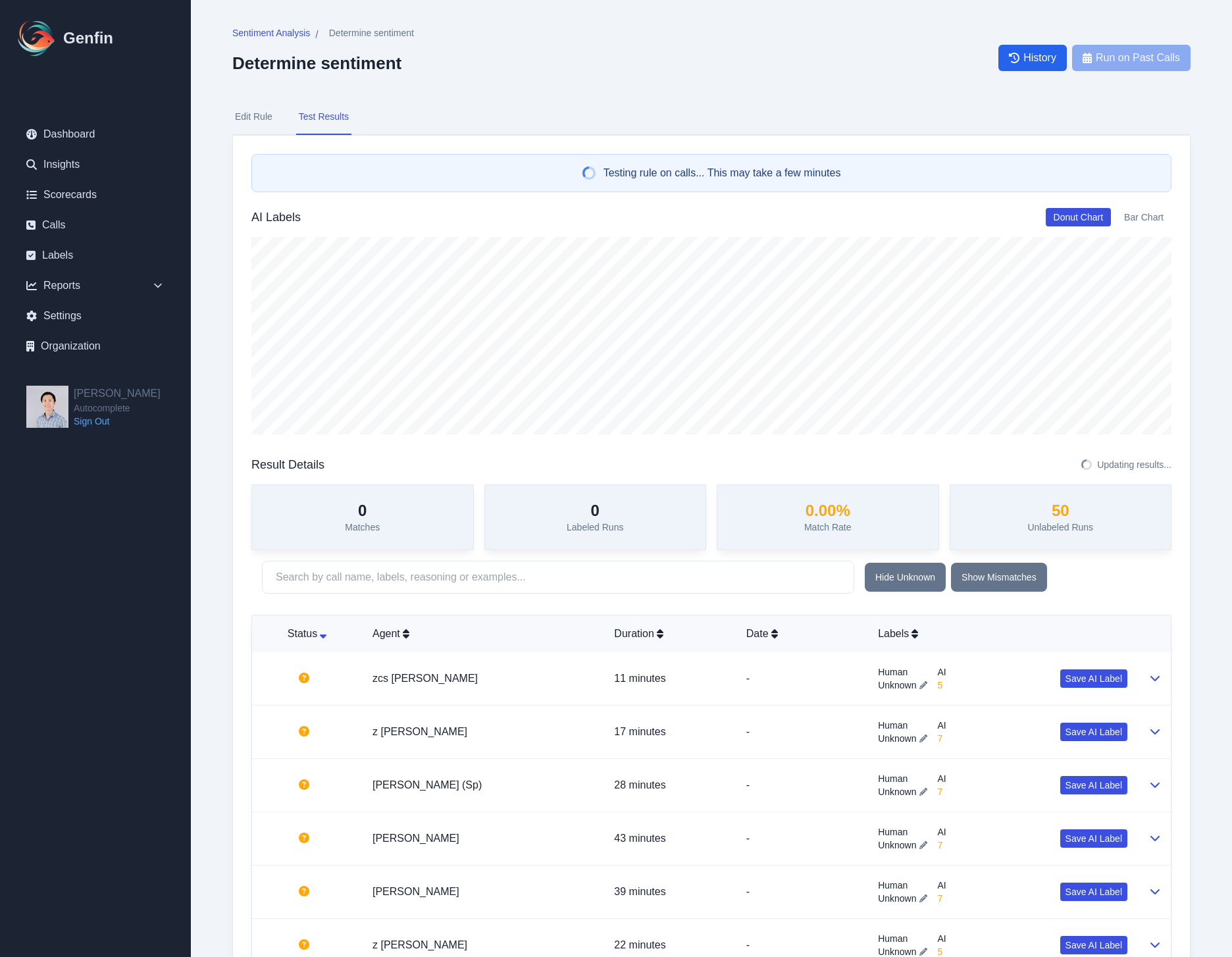
select select "Number"
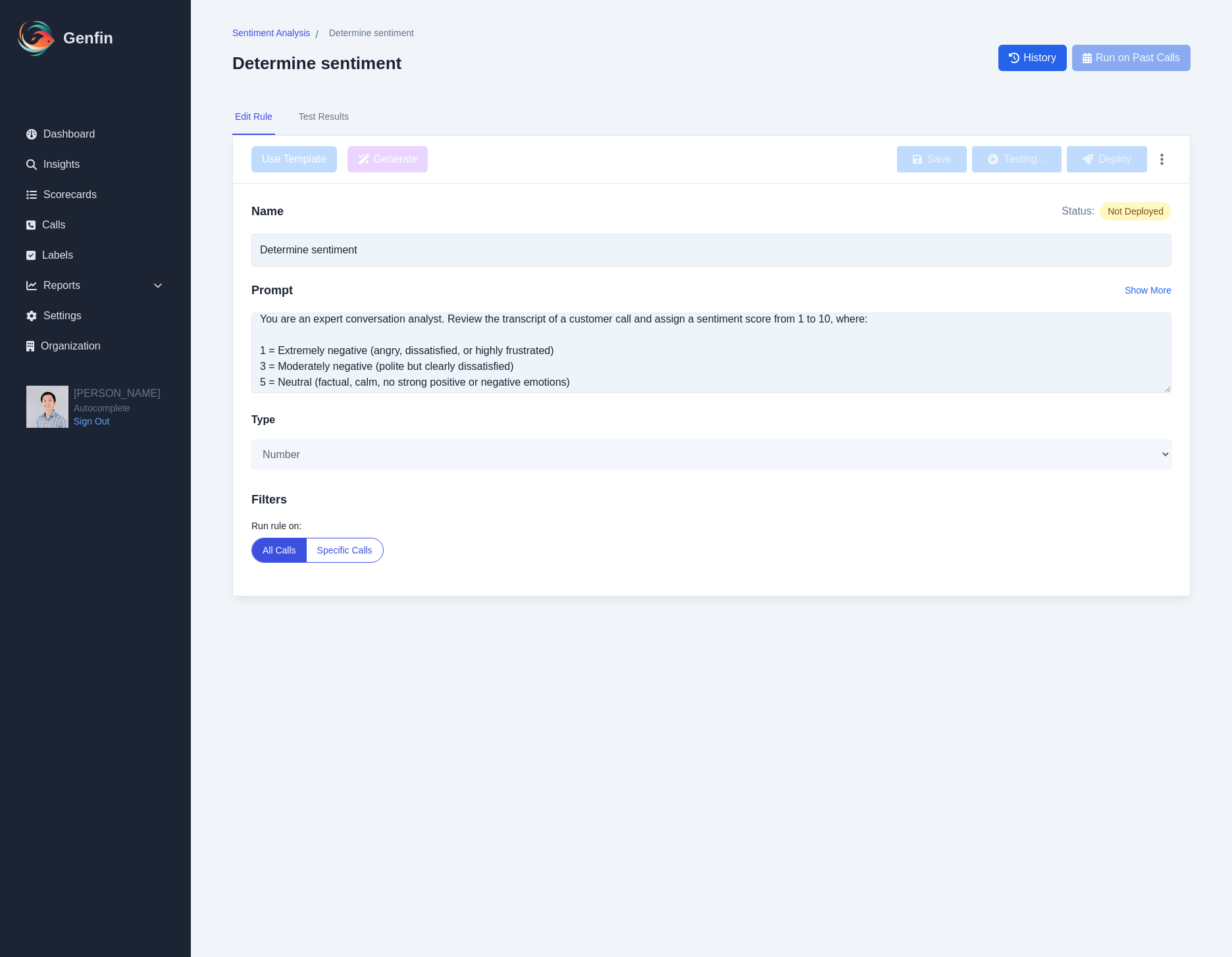
scroll to position [17, 0]
